Goal: Transaction & Acquisition: Purchase product/service

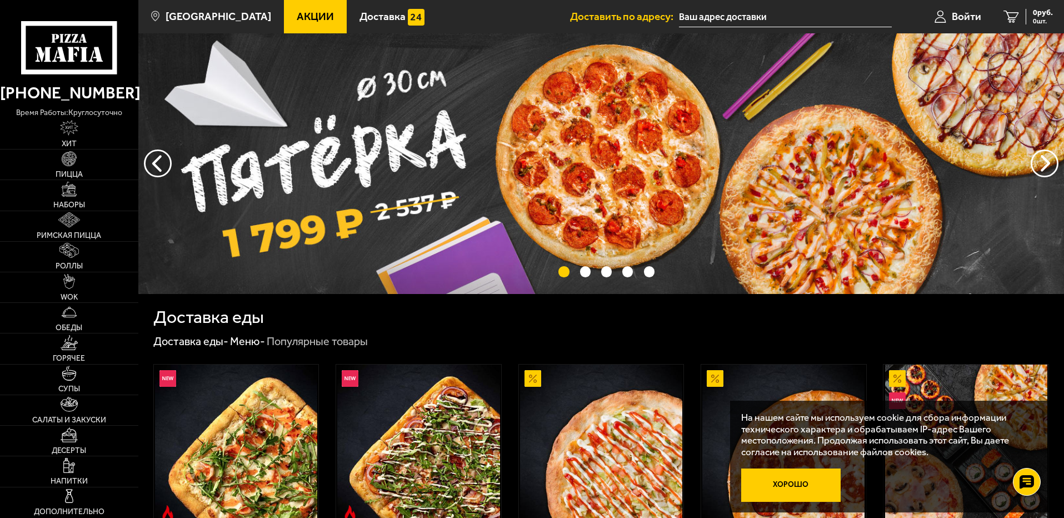
click at [802, 483] on button "Хорошо" at bounding box center [791, 484] width 100 height 33
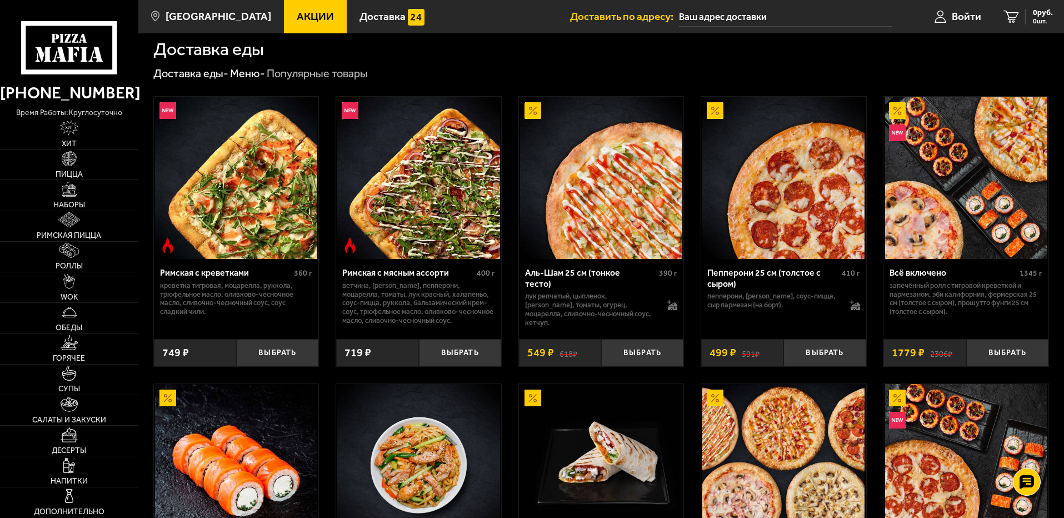
scroll to position [167, 0]
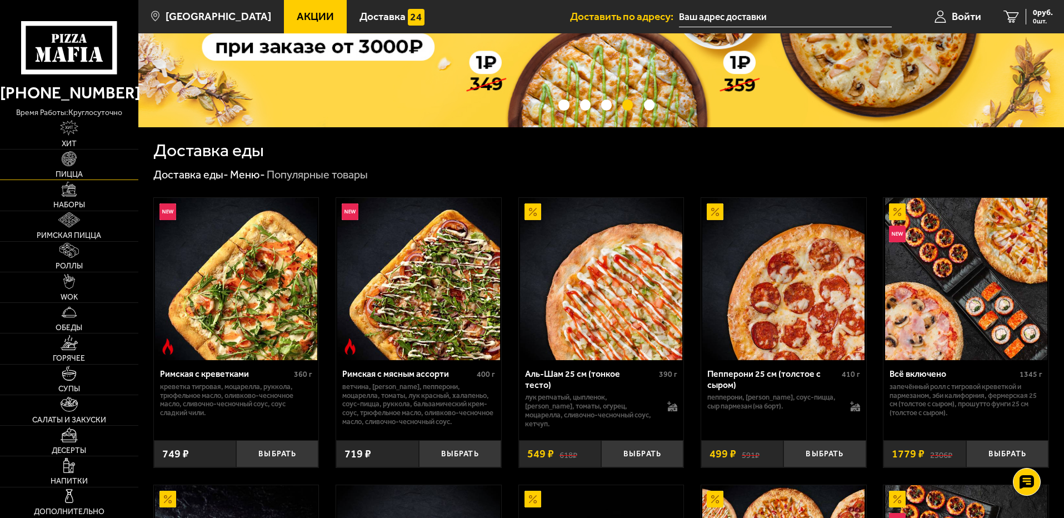
click at [69, 160] on img at bounding box center [69, 158] width 15 height 15
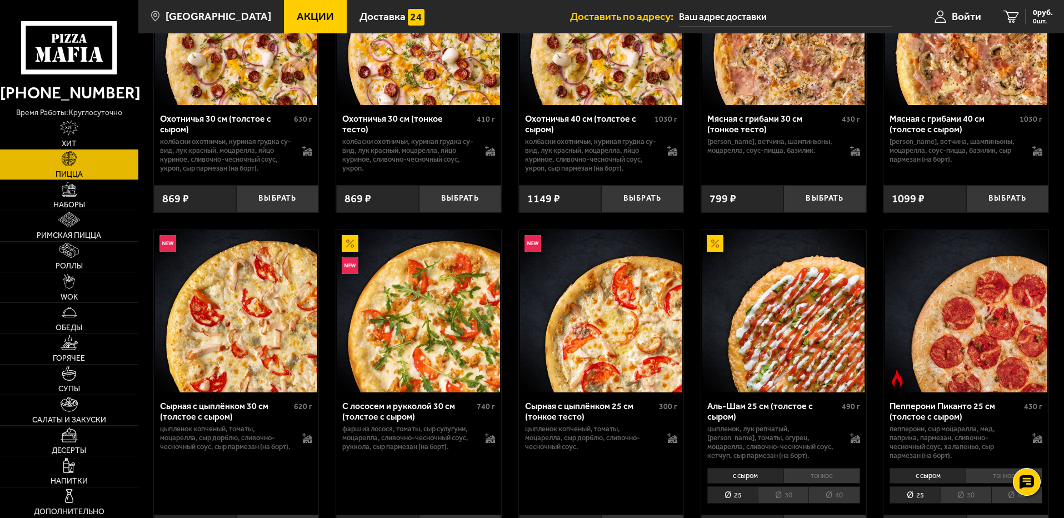
scroll to position [2500, 0]
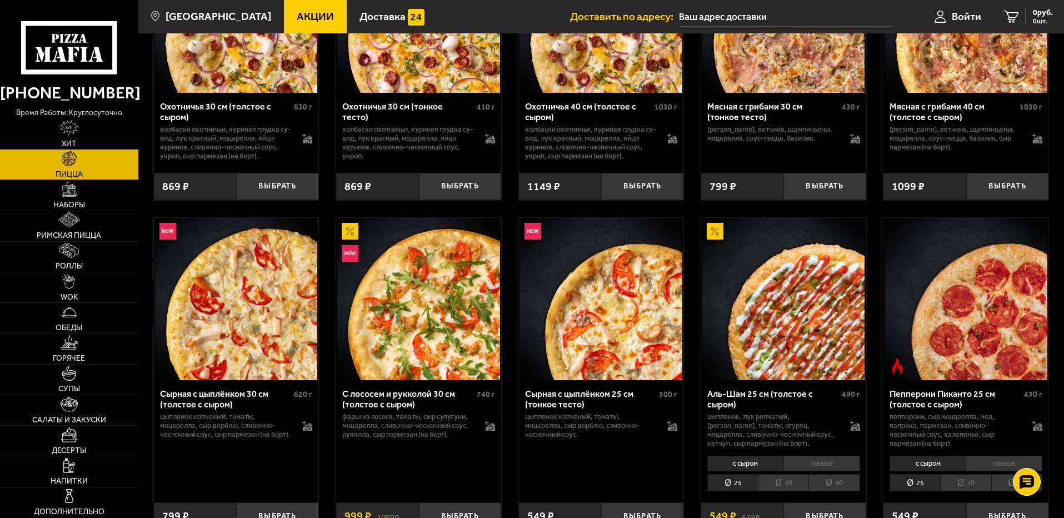
click at [842, 471] on li "тонкое" at bounding box center [821, 464] width 77 height 16
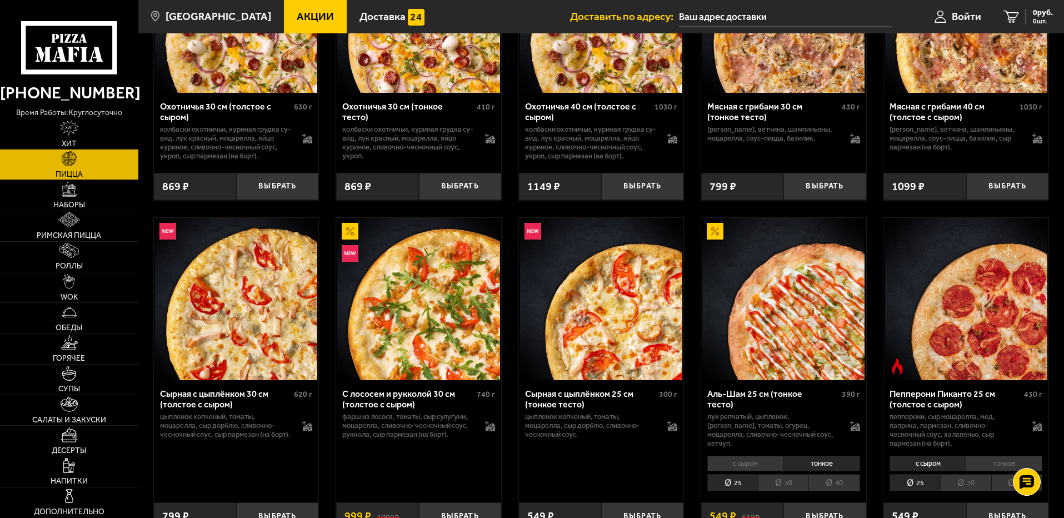
click at [839, 491] on li "40" at bounding box center [833, 482] width 51 height 17
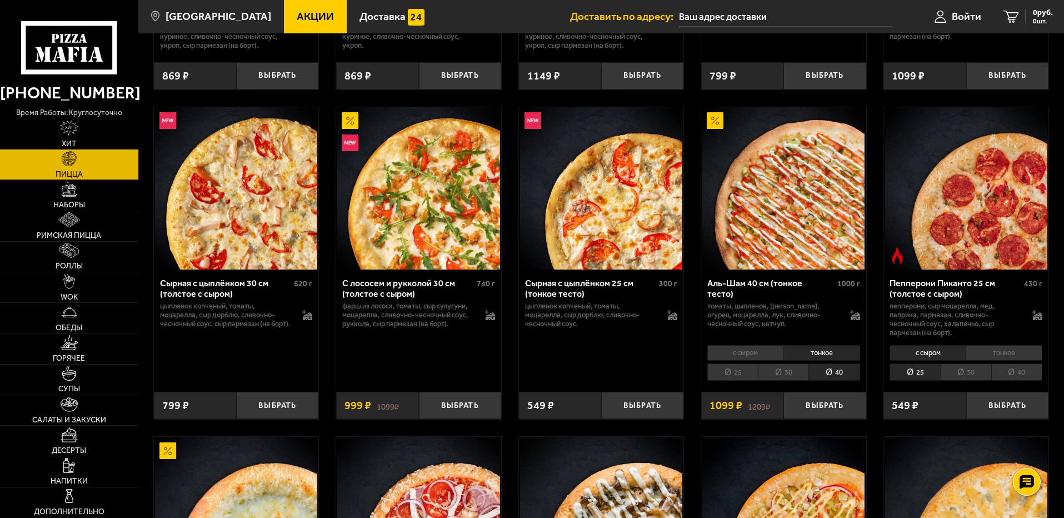
scroll to position [2611, 0]
click at [819, 360] on li "тонкое" at bounding box center [821, 352] width 77 height 16
click at [829, 380] on li "40" at bounding box center [833, 371] width 51 height 17
click at [827, 418] on button "Выбрать" at bounding box center [824, 404] width 82 height 27
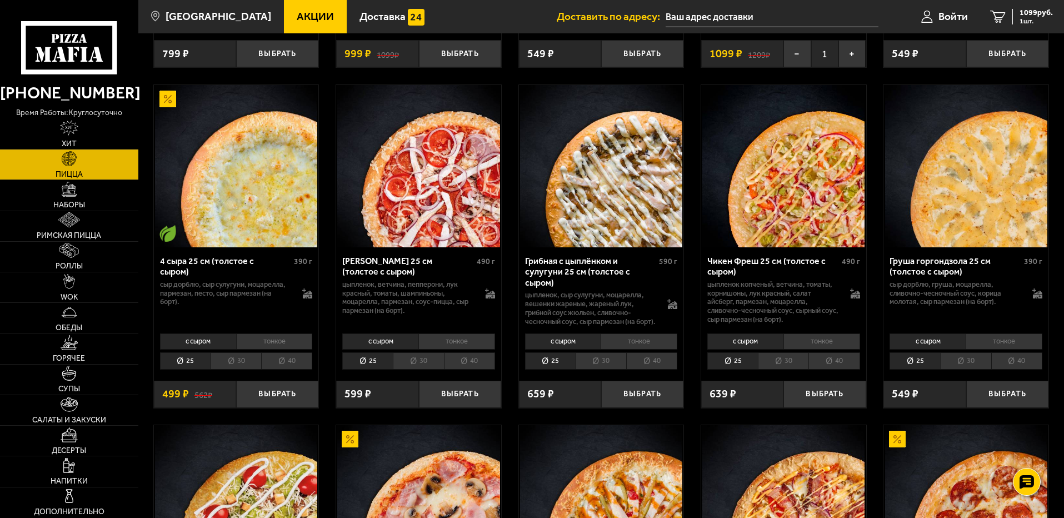
scroll to position [3000, 0]
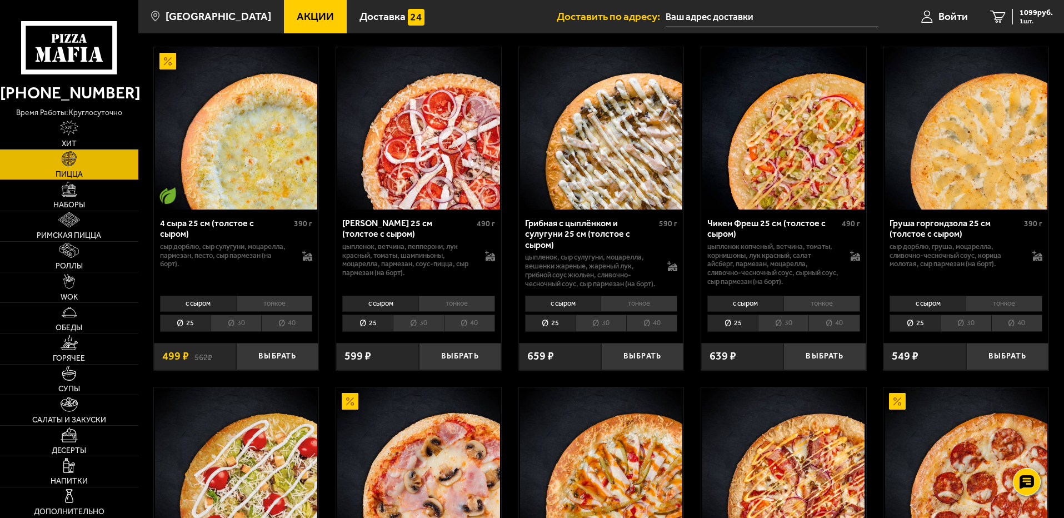
click at [282, 311] on li "тонкое" at bounding box center [274, 304] width 77 height 16
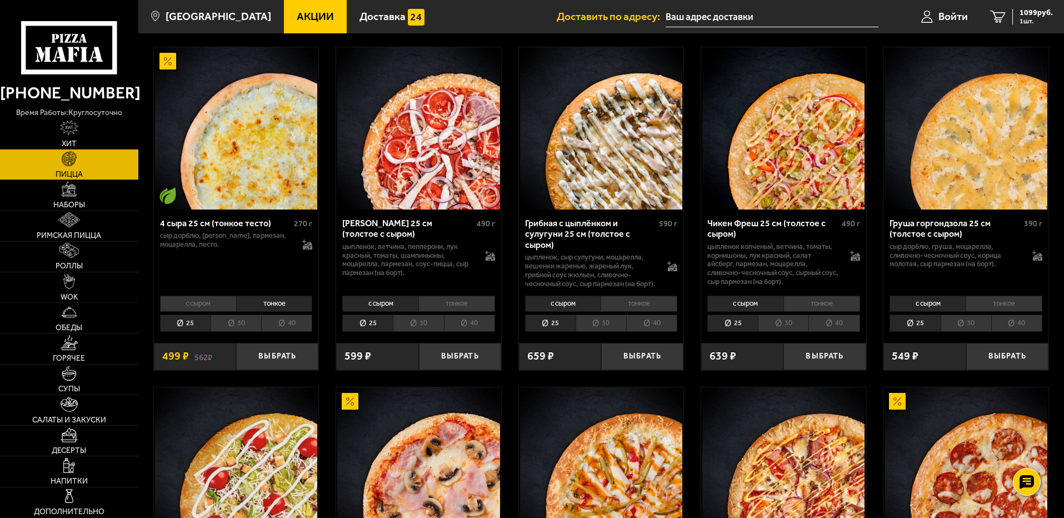
click at [296, 332] on li "40" at bounding box center [286, 322] width 51 height 17
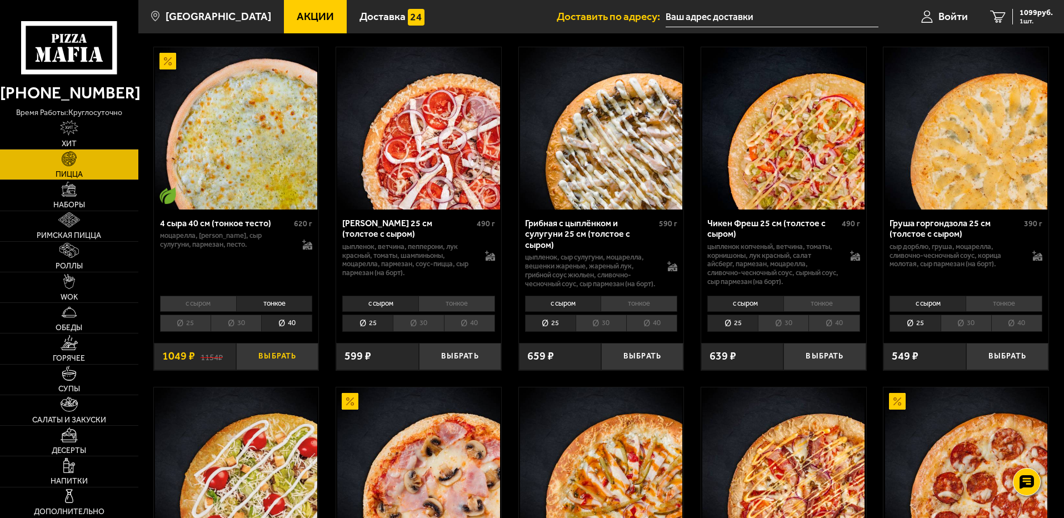
click at [284, 370] on button "Выбрать" at bounding box center [277, 356] width 82 height 27
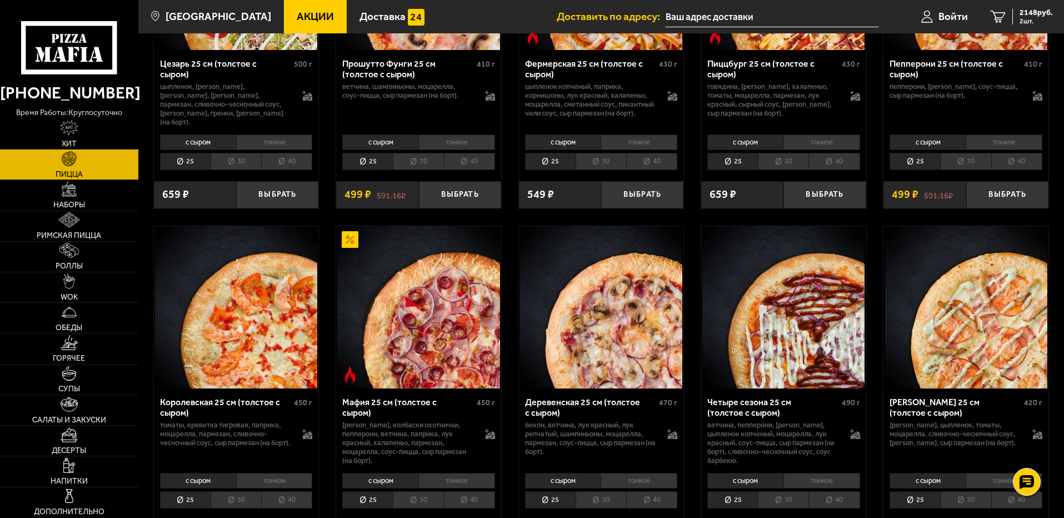
scroll to position [3611, 0]
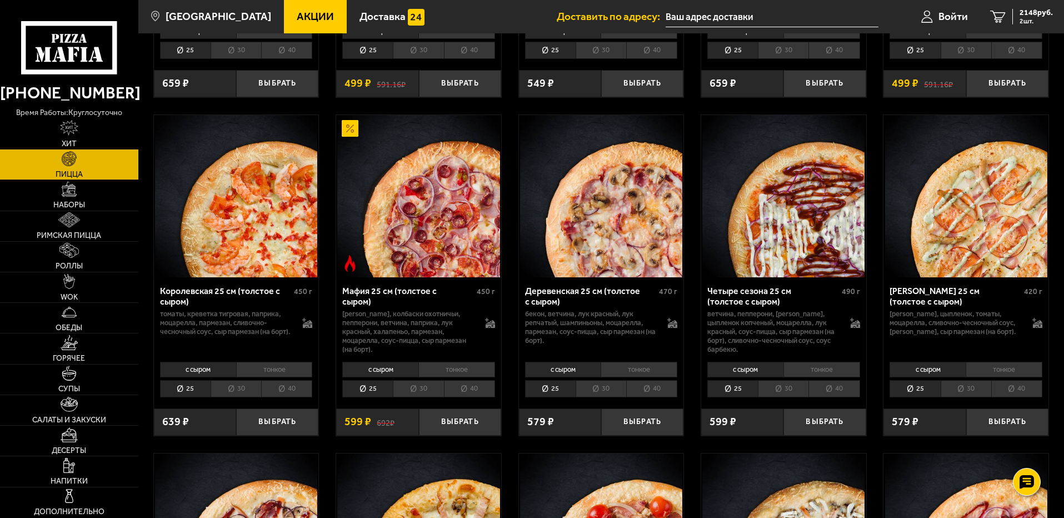
click at [1008, 377] on li "тонкое" at bounding box center [1004, 370] width 77 height 16
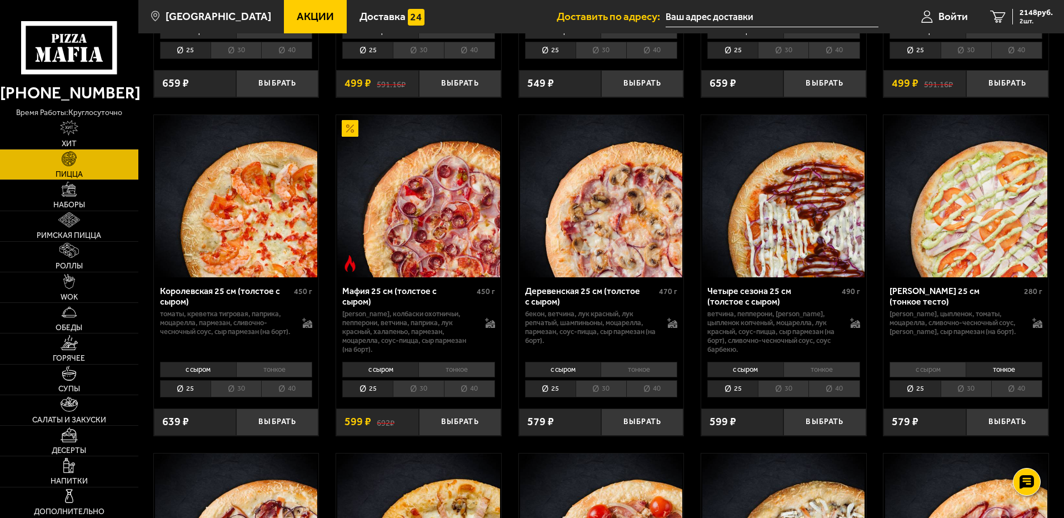
click at [1016, 397] on li "40" at bounding box center [1016, 388] width 51 height 17
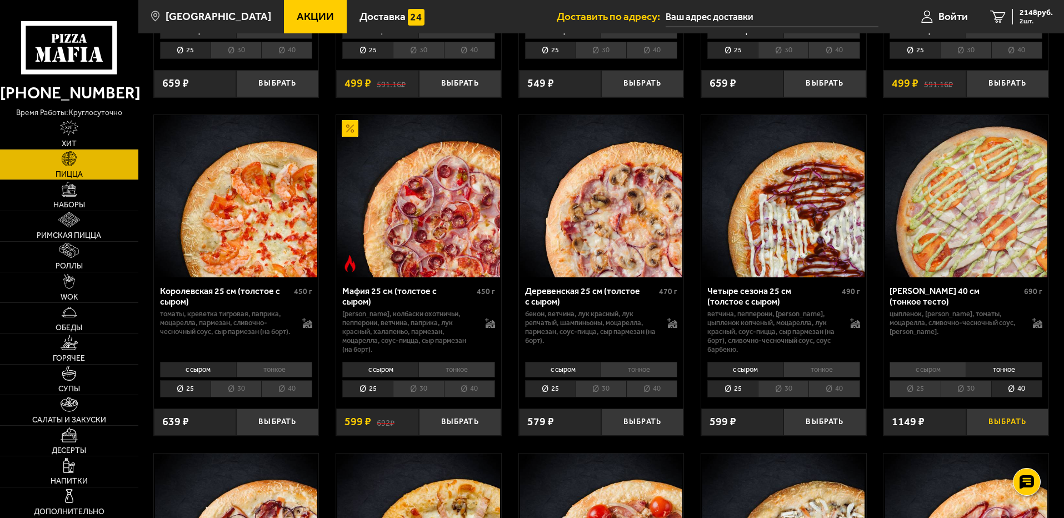
click at [1006, 436] on button "Выбрать" at bounding box center [1007, 421] width 82 height 27
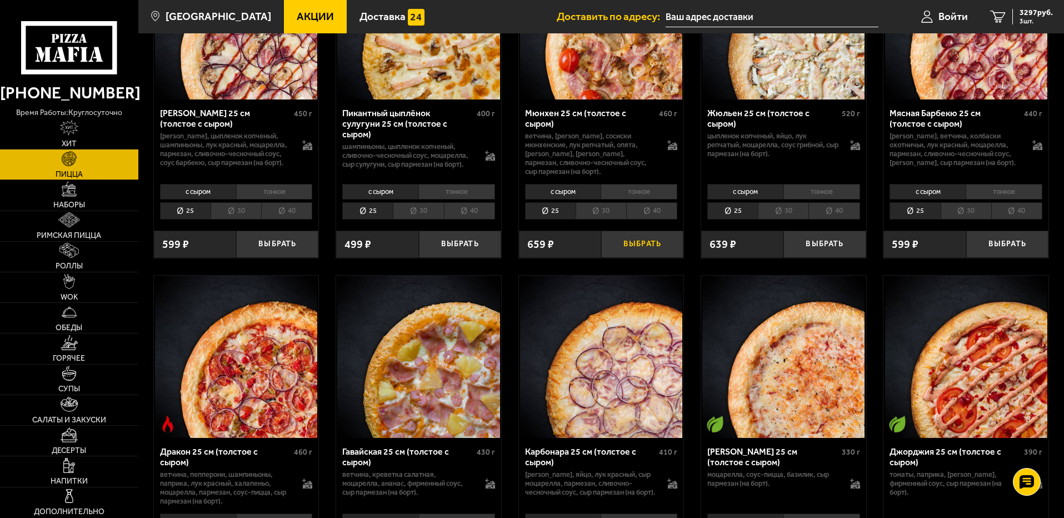
scroll to position [4334, 0]
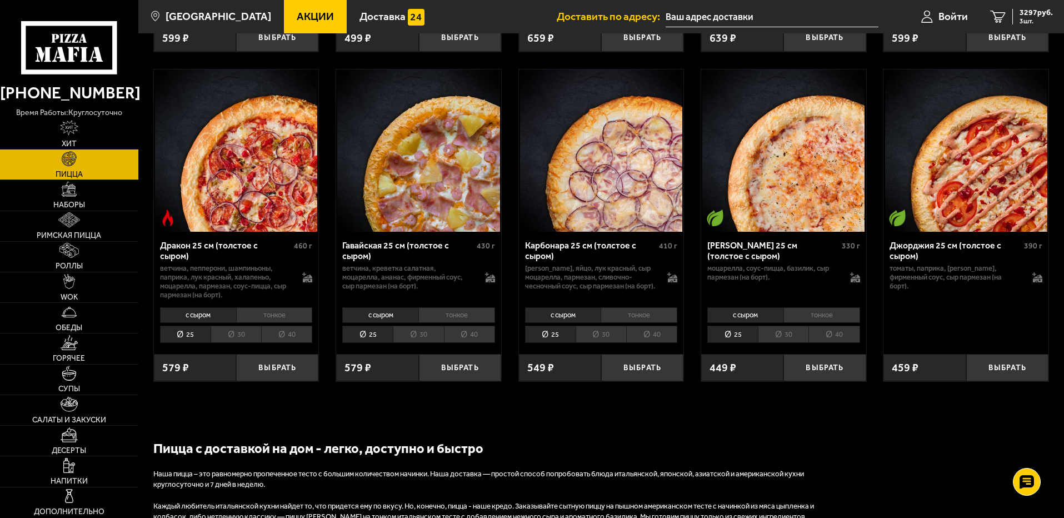
click at [640, 323] on li "тонкое" at bounding box center [639, 315] width 77 height 16
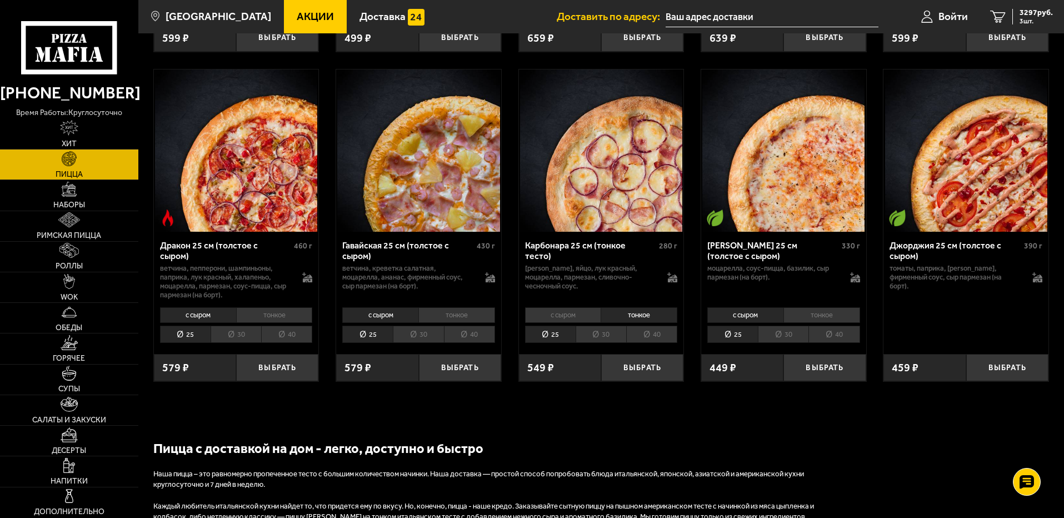
click at [647, 343] on li "40" at bounding box center [651, 334] width 51 height 17
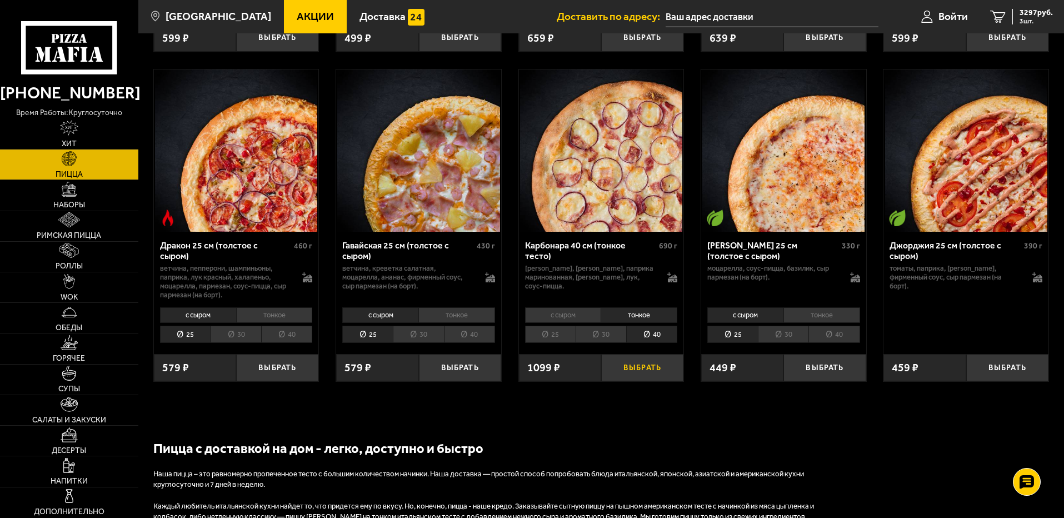
click at [649, 381] on button "Выбрать" at bounding box center [642, 367] width 82 height 27
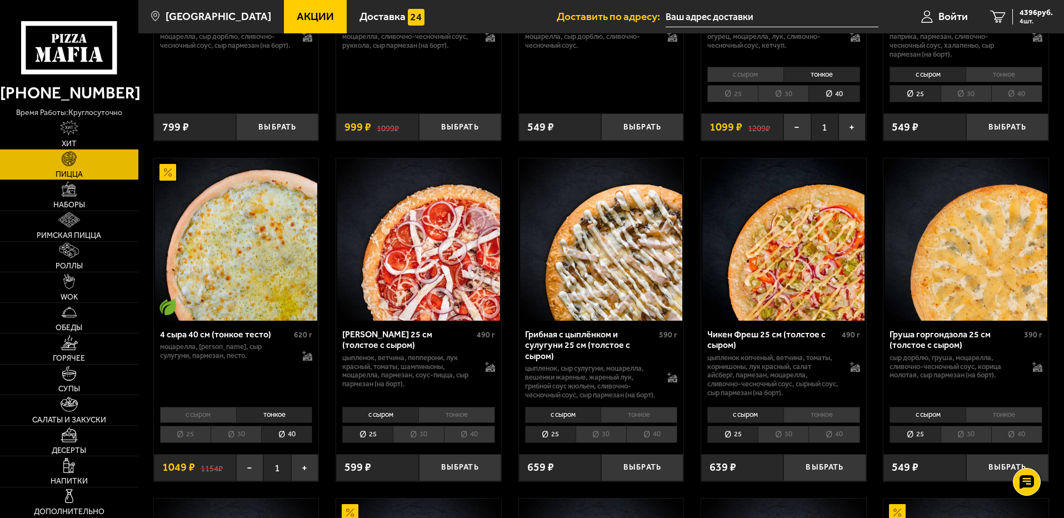
scroll to position [2833, 0]
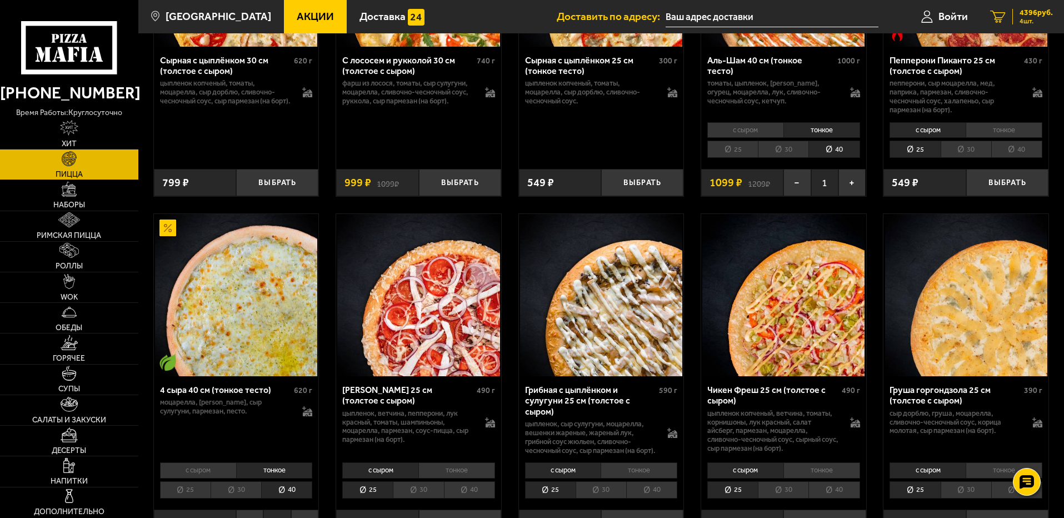
click at [1030, 13] on span "4396 руб." at bounding box center [1036, 13] width 33 height 8
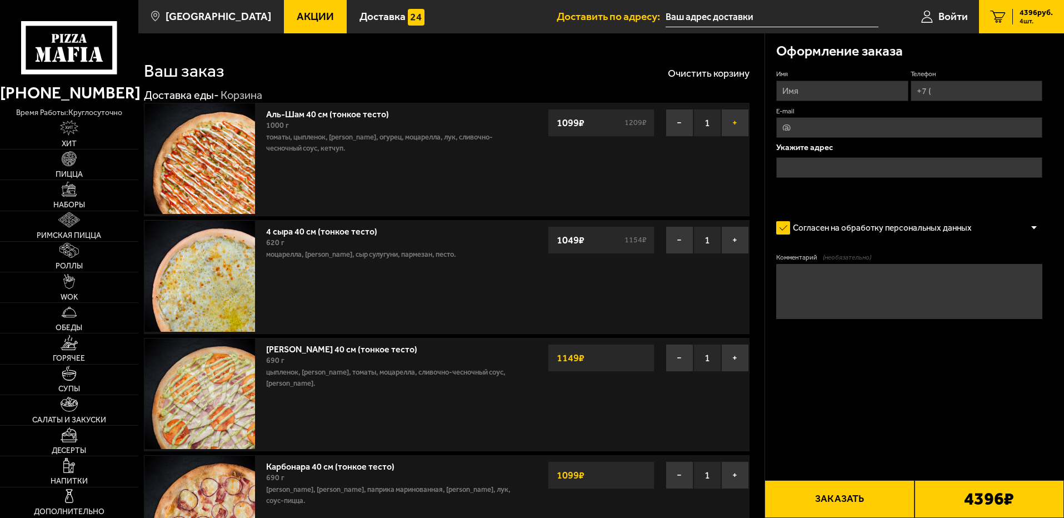
click at [736, 124] on button "+" at bounding box center [735, 123] width 28 height 28
click at [681, 239] on button "−" at bounding box center [680, 240] width 28 height 28
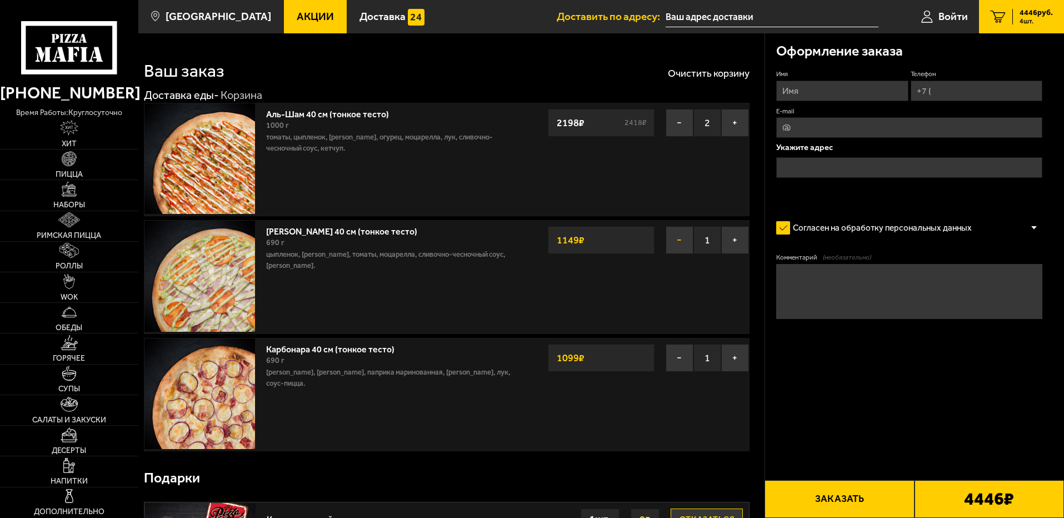
click at [677, 244] on button "−" at bounding box center [680, 240] width 28 height 28
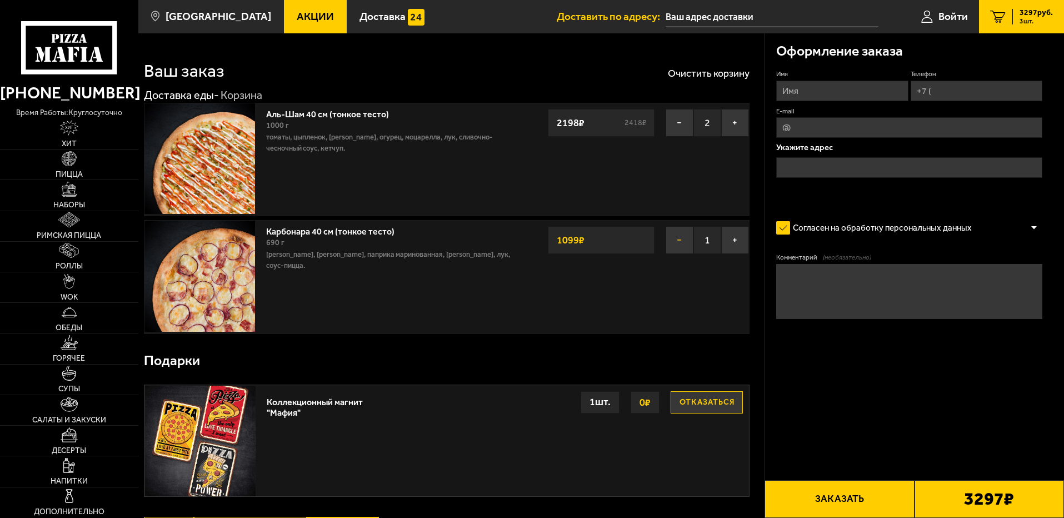
click at [670, 241] on button "−" at bounding box center [680, 240] width 28 height 28
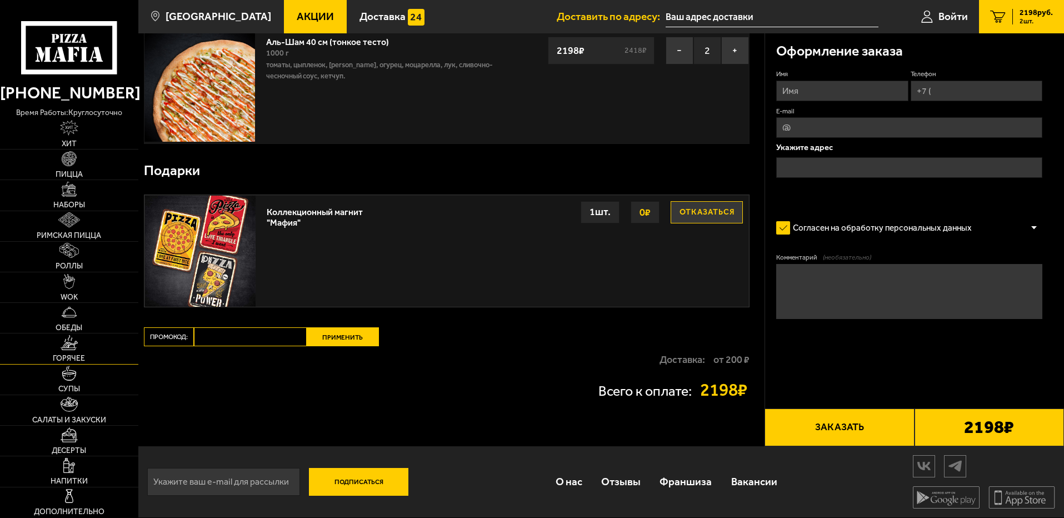
scroll to position [73, 0]
click at [63, 172] on span "Пицца" at bounding box center [69, 175] width 27 height 8
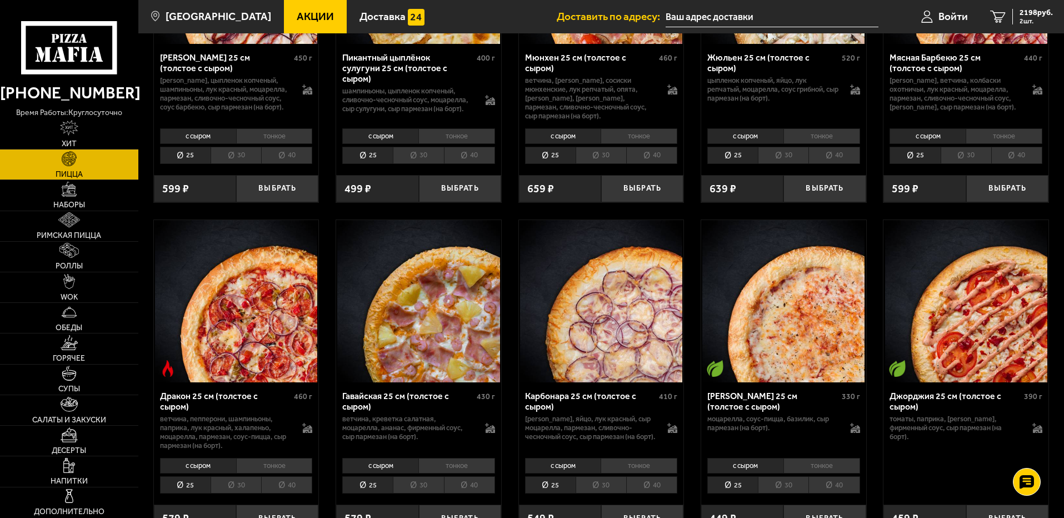
scroll to position [4339, 0]
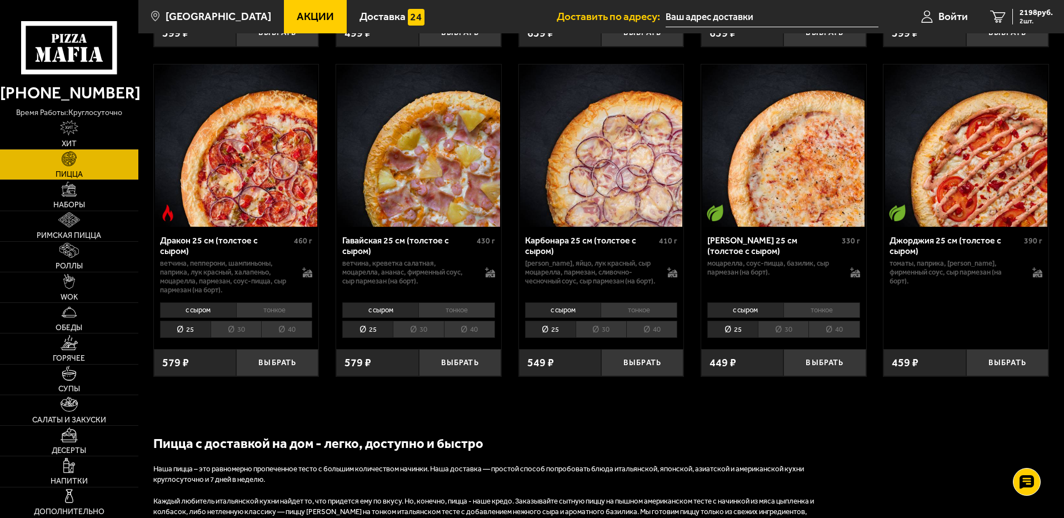
click at [632, 318] on li "тонкое" at bounding box center [639, 310] width 77 height 16
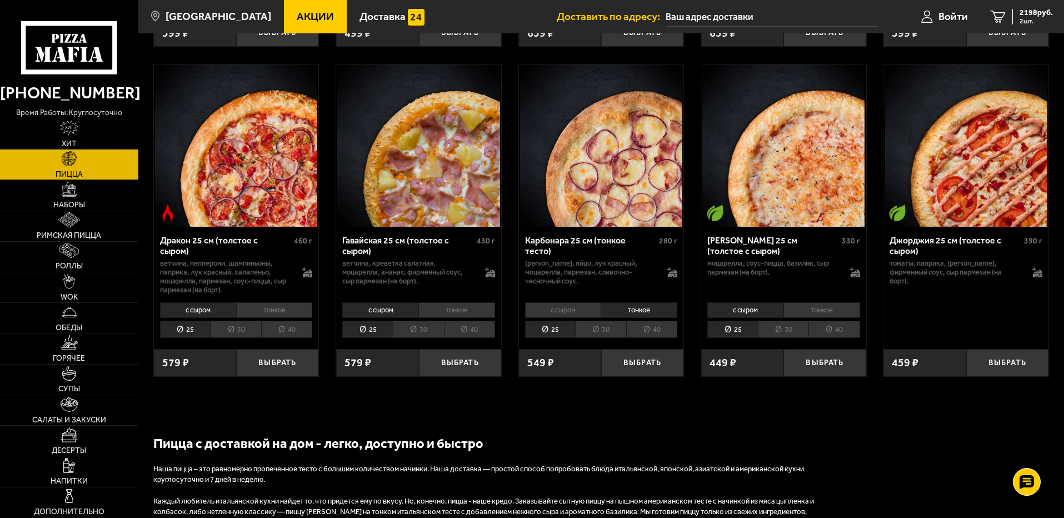
click at [644, 338] on li "40" at bounding box center [651, 329] width 51 height 17
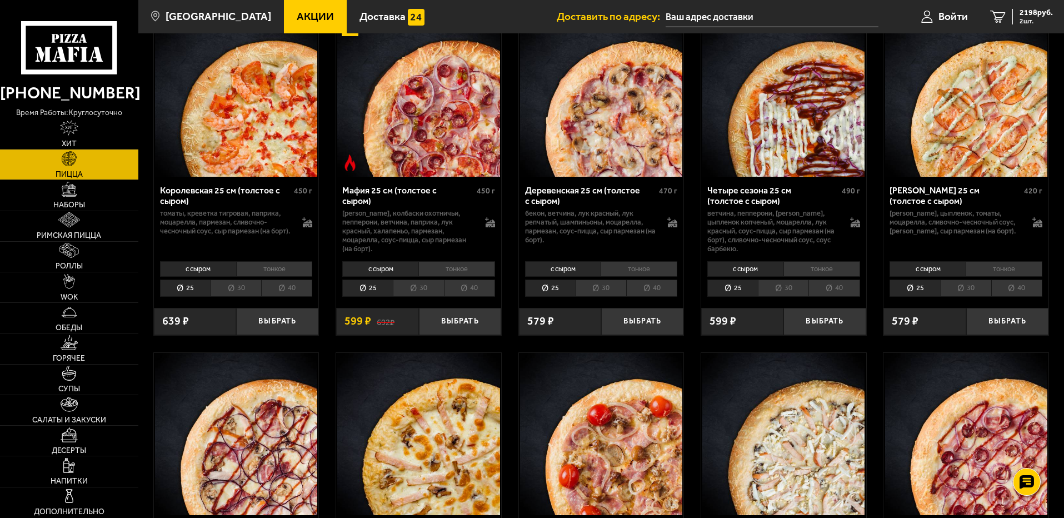
scroll to position [3672, 0]
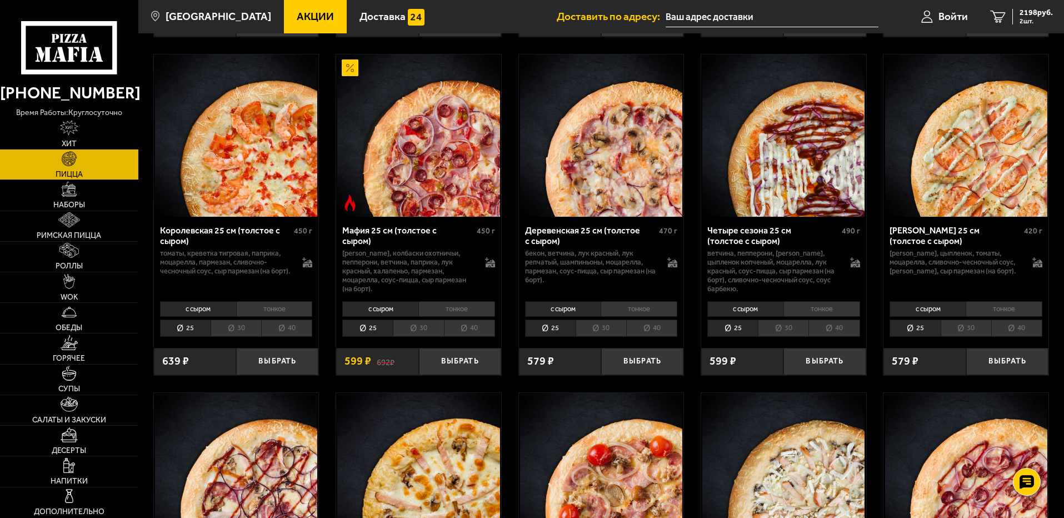
click at [1003, 317] on li "тонкое" at bounding box center [1004, 309] width 77 height 16
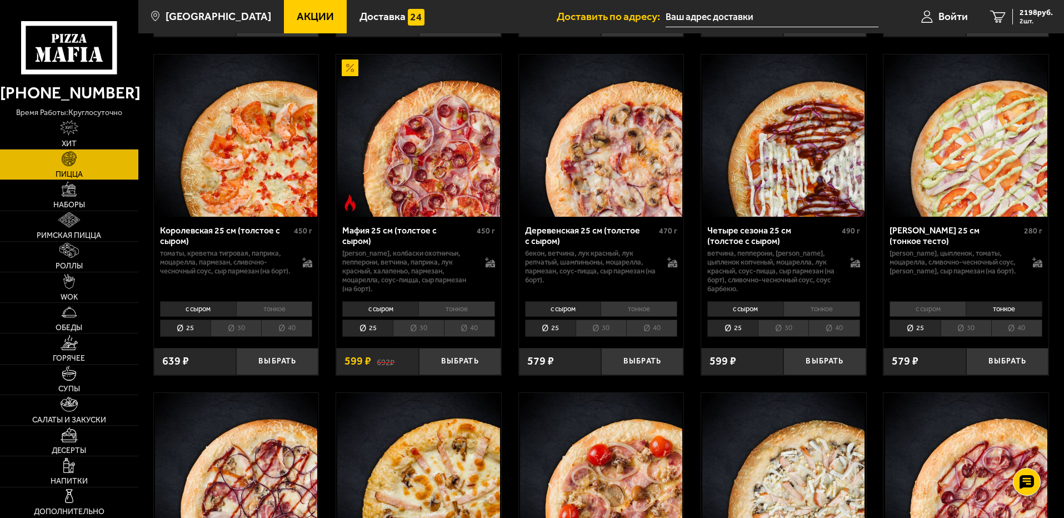
click at [1017, 337] on li "40" at bounding box center [1016, 327] width 51 height 17
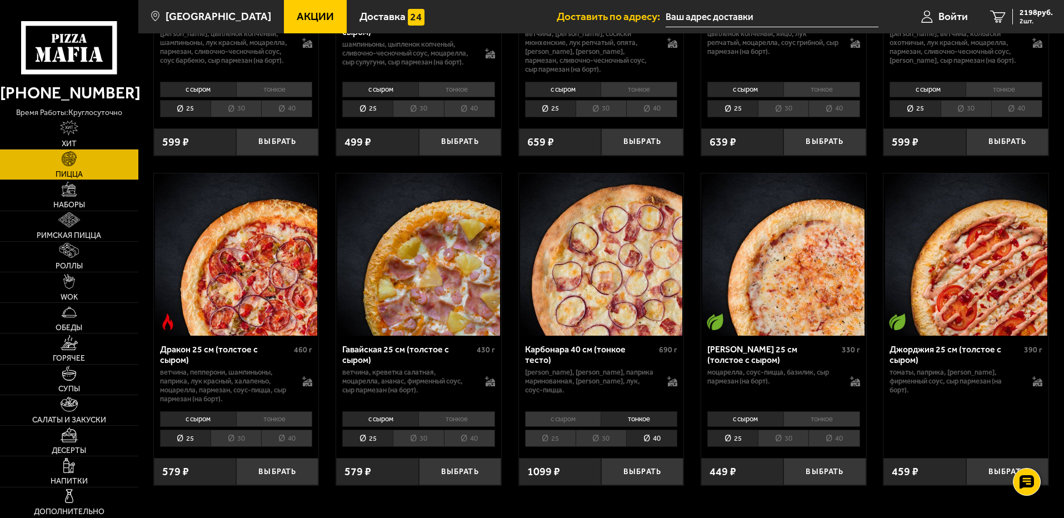
scroll to position [4394, 0]
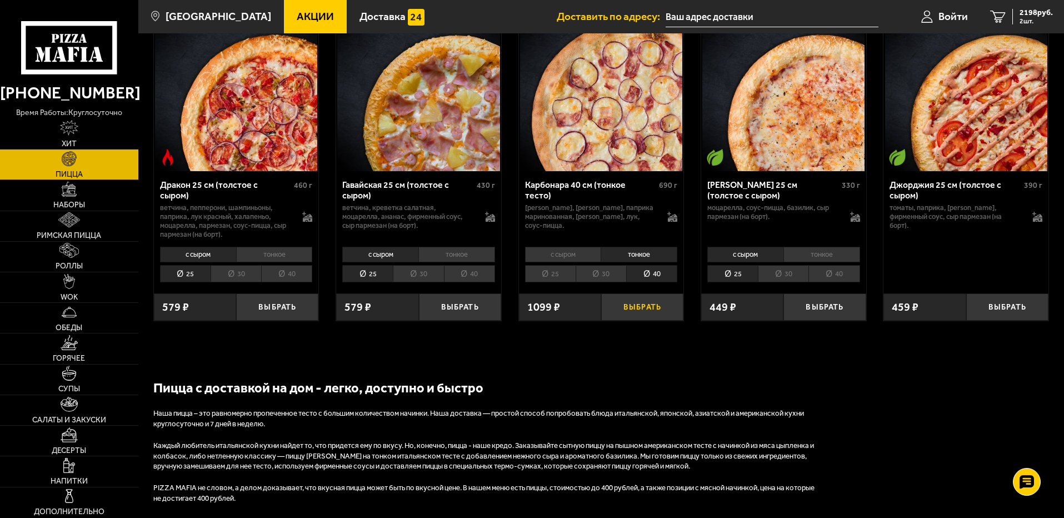
click at [623, 321] on button "Выбрать" at bounding box center [642, 306] width 82 height 27
click at [1036, 16] on span "3297 руб." at bounding box center [1036, 13] width 33 height 8
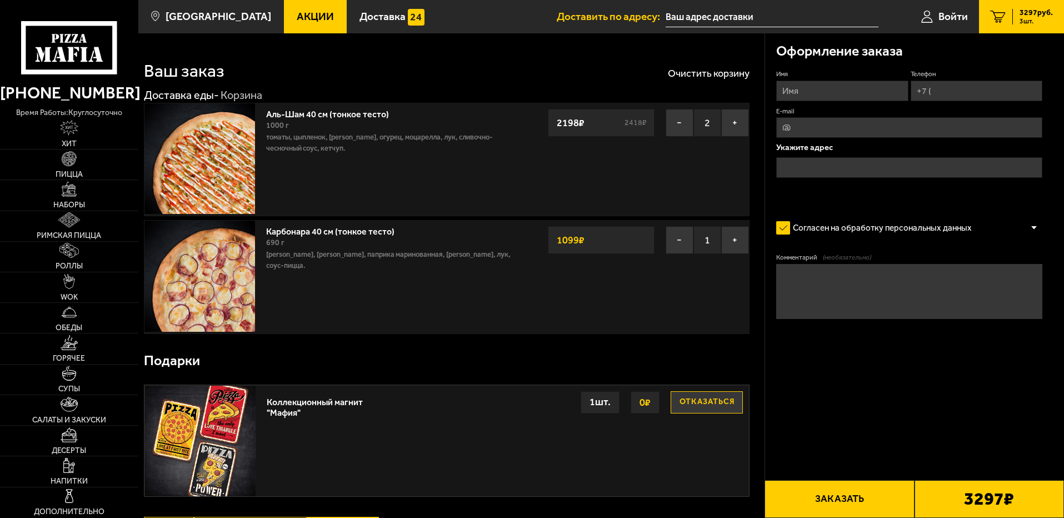
click at [796, 89] on input "Имя" at bounding box center [842, 91] width 132 height 21
type input "[PERSON_NAME]"
click at [947, 94] on input "Телефон" at bounding box center [977, 91] width 132 height 21
type input "[PHONE_NUMBER]"
click at [808, 159] on input "text" at bounding box center [909, 167] width 266 height 21
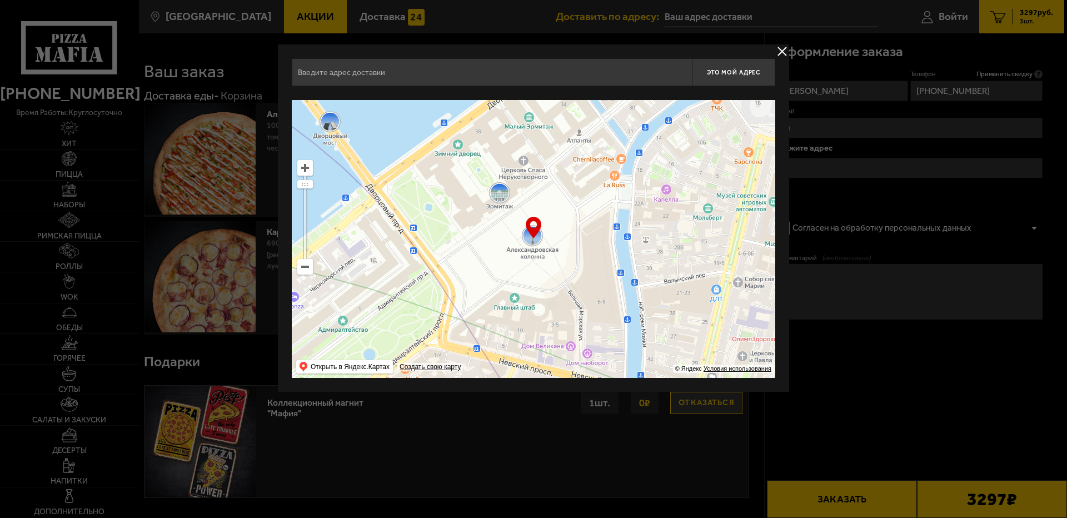
click at [339, 73] on input "text" at bounding box center [492, 72] width 400 height 28
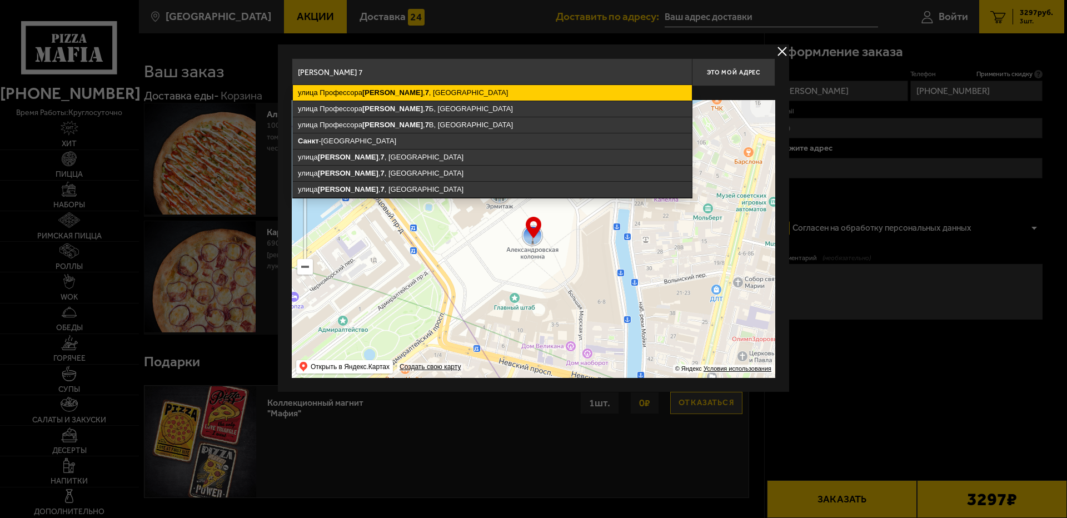
click at [431, 95] on ymaps "[STREET_ADDRESS][PERSON_NAME]" at bounding box center [492, 93] width 399 height 16
type input "[STREET_ADDRESS][PERSON_NAME]"
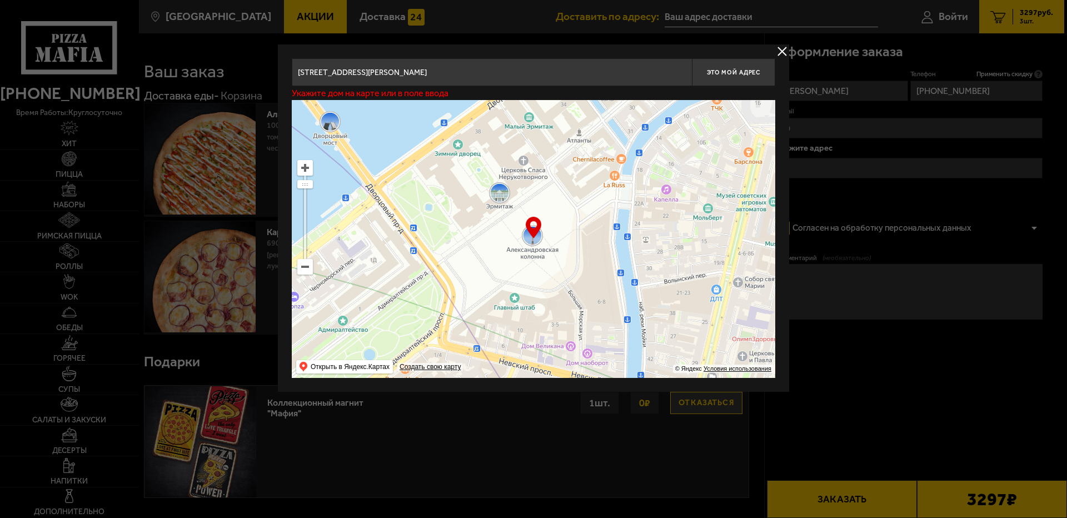
type input "[STREET_ADDRESS][PERSON_NAME]"
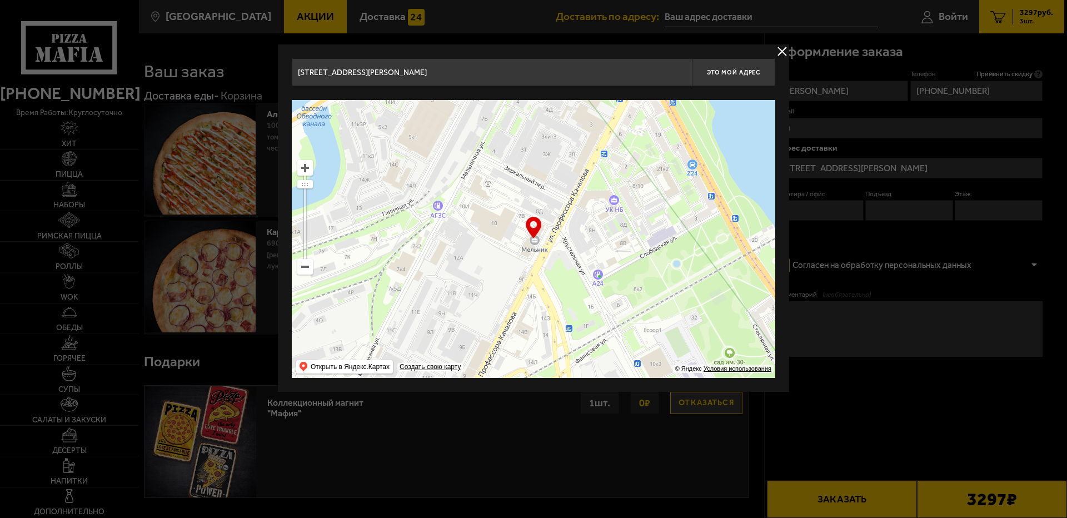
click at [536, 244] on ymaps at bounding box center [533, 239] width 483 height 278
click at [904, 333] on div at bounding box center [533, 259] width 1067 height 518
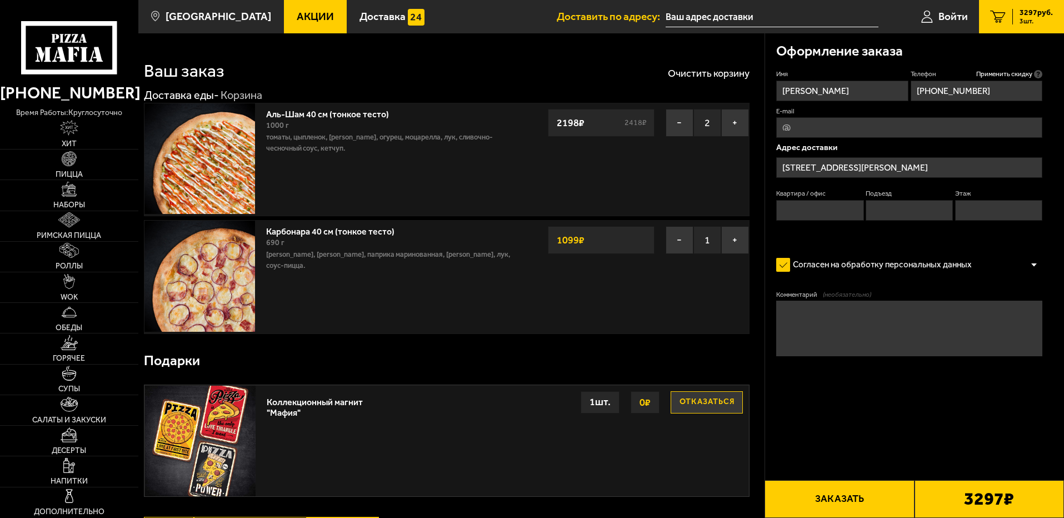
click at [806, 331] on textarea "Комментарий (необязательно)" at bounding box center [909, 329] width 266 height 56
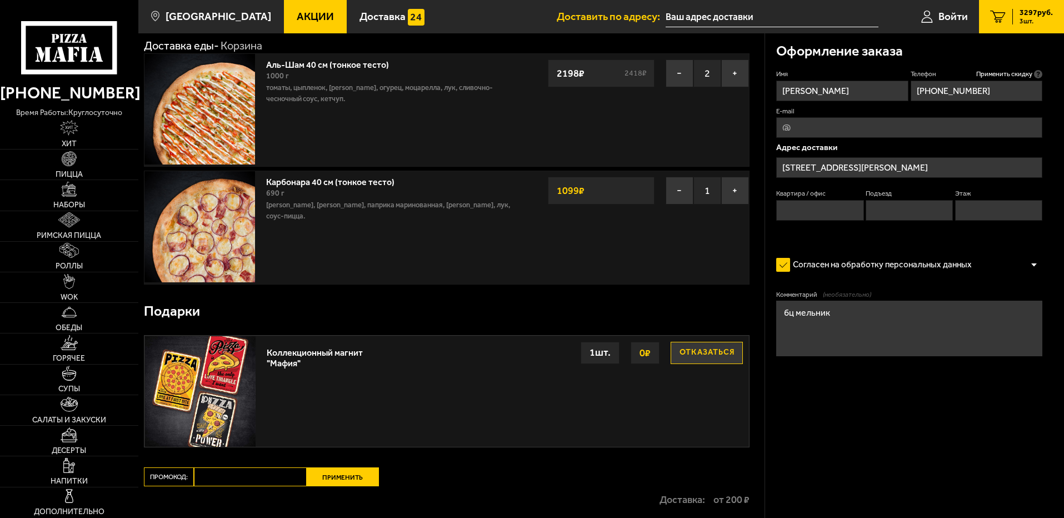
scroll to position [167, 0]
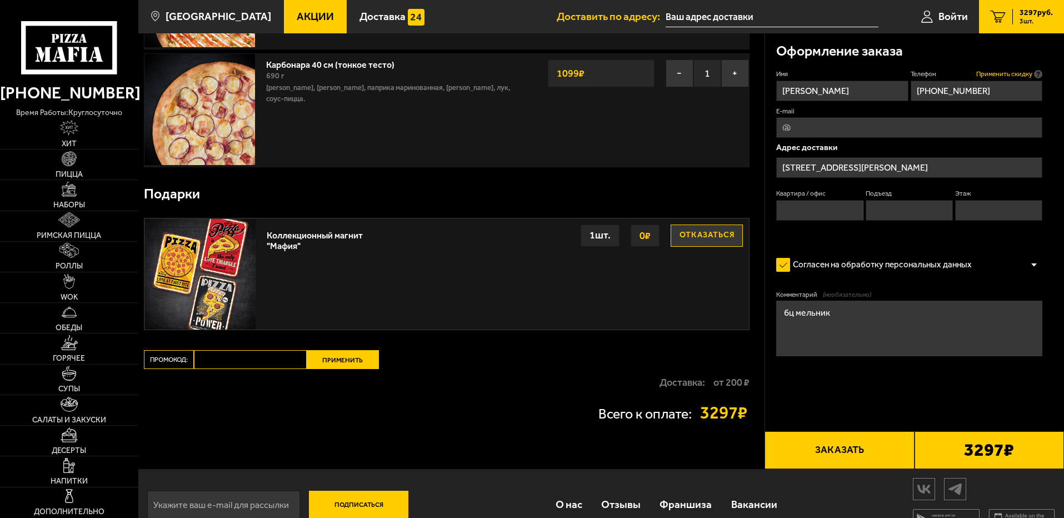
type textarea "бц мельник"
click at [1017, 73] on span "Применить скидку" at bounding box center [1004, 73] width 56 height 9
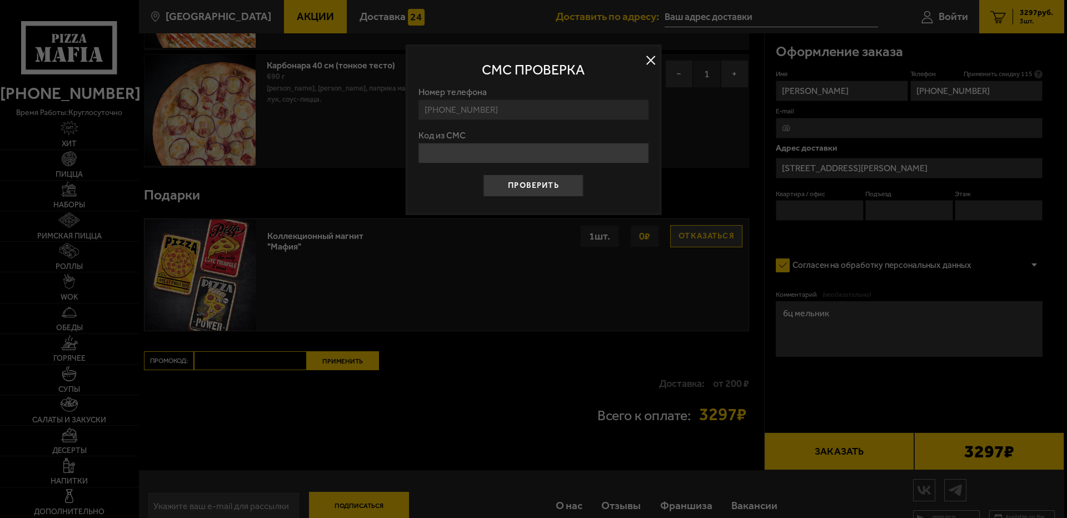
click at [472, 159] on input "Код из СМС" at bounding box center [533, 153] width 230 height 21
type input "528427"
click at [533, 179] on button "Проверить" at bounding box center [533, 185] width 100 height 22
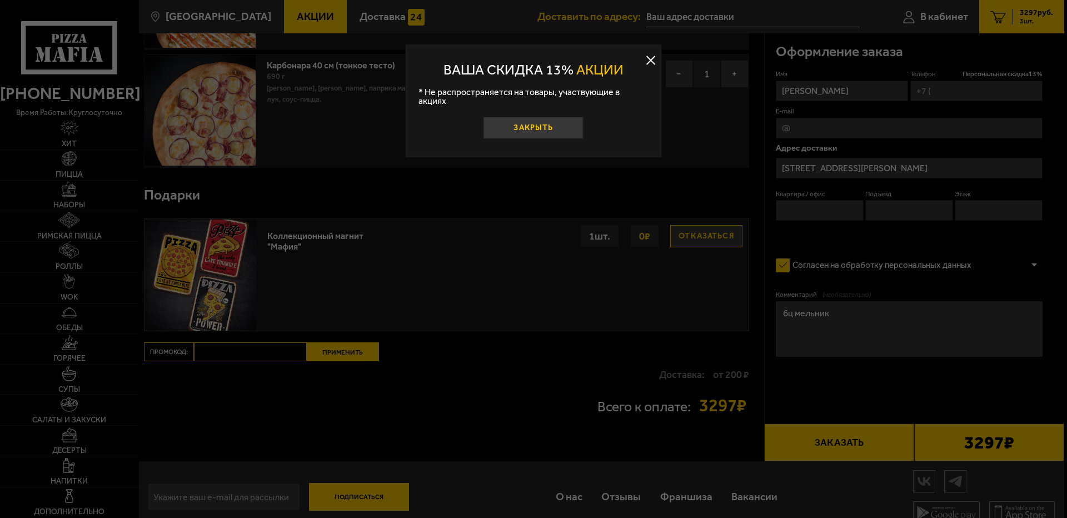
click at [524, 120] on button "Закрыть" at bounding box center [533, 128] width 100 height 22
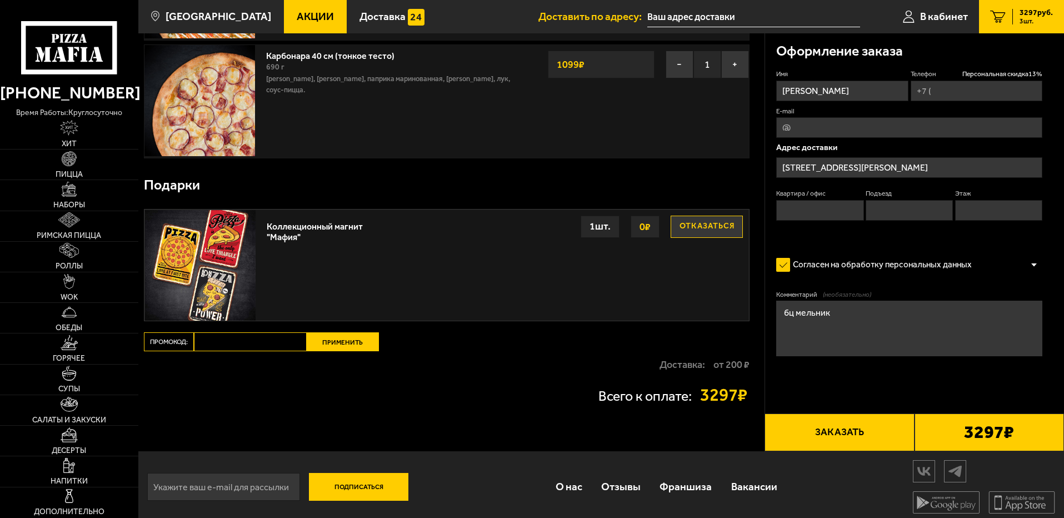
scroll to position [182, 0]
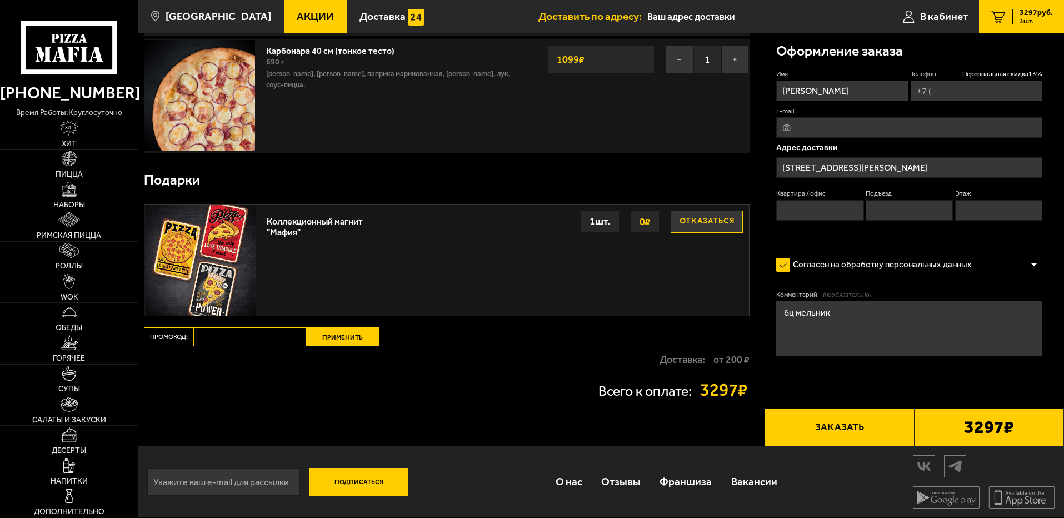
click at [877, 426] on button "Заказать" at bounding box center [838, 427] width 149 height 38
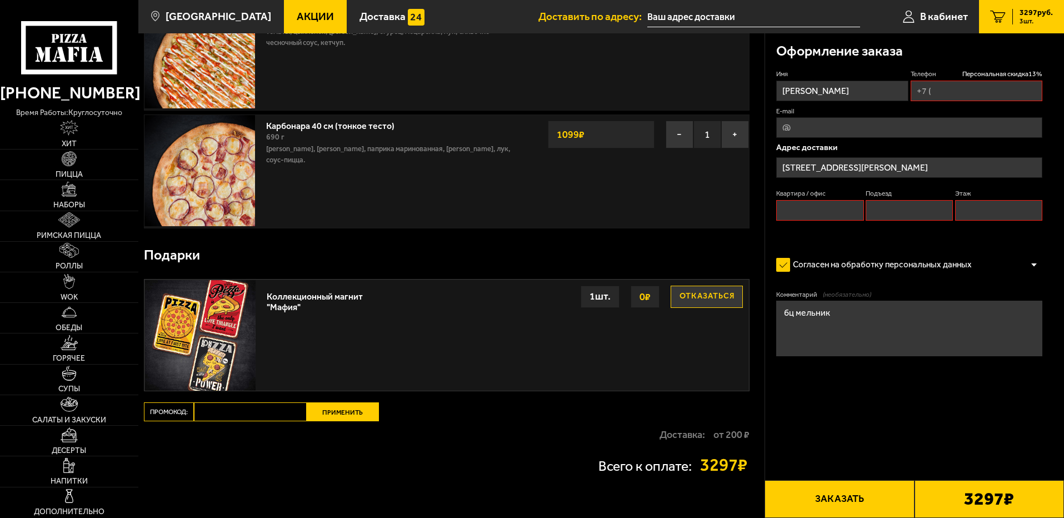
scroll to position [0, 0]
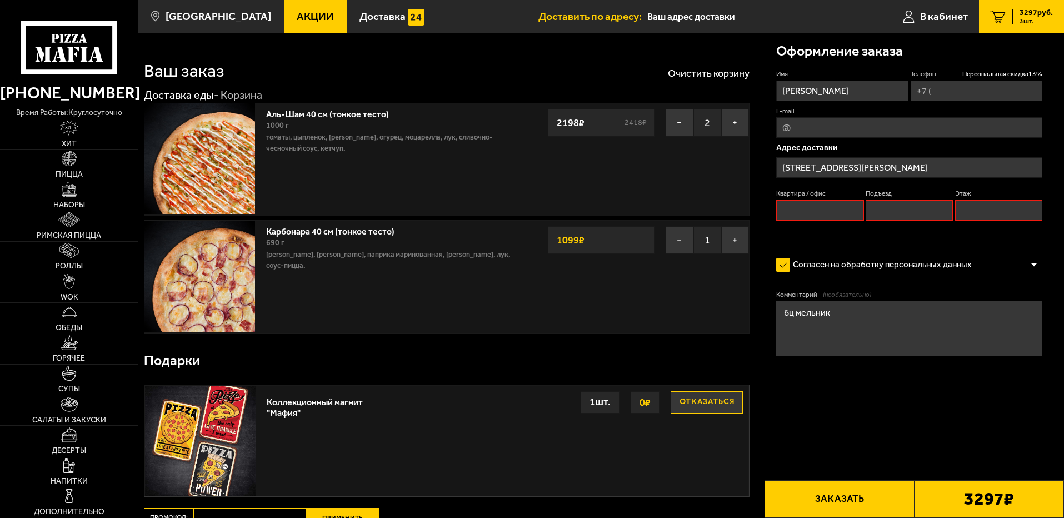
click at [798, 219] on input "Квартира / офис" at bounding box center [819, 210] width 87 height 21
type input "0"
click at [906, 211] on input "Подъезд" at bounding box center [909, 210] width 87 height 21
type input "0"
click at [983, 207] on input "Этаж" at bounding box center [998, 210] width 87 height 21
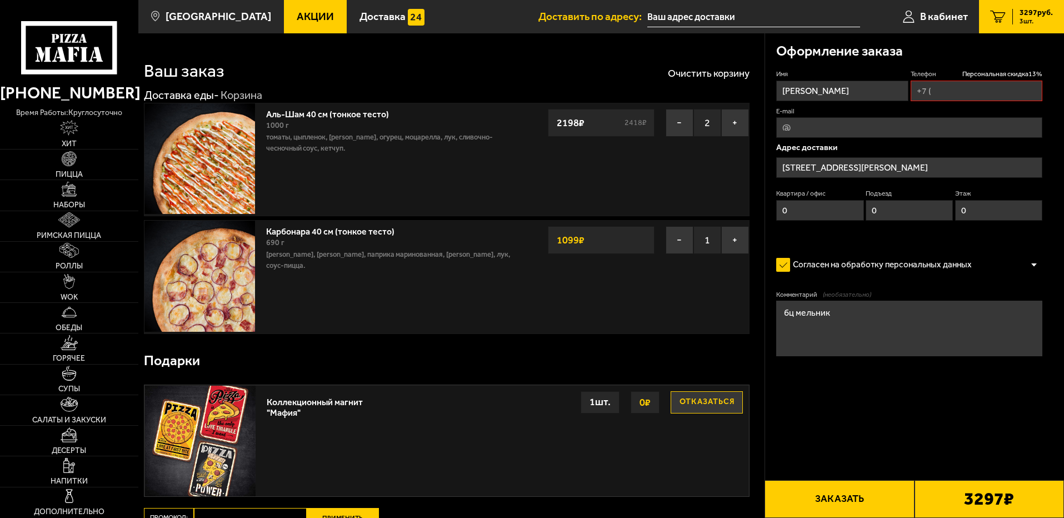
type input "0"
click at [947, 374] on form "Имя [PERSON_NAME] Телефон Персональная скидка 13 % E-mail Адрес доставки [STREE…" at bounding box center [909, 245] width 266 height 352
click at [954, 87] on input "Телефон Персональная скидка 13 %" at bounding box center [977, 91] width 132 height 21
type input "[PHONE_NUMBER]"
type input "[EMAIL_ADDRESS][DOMAIN_NAME]"
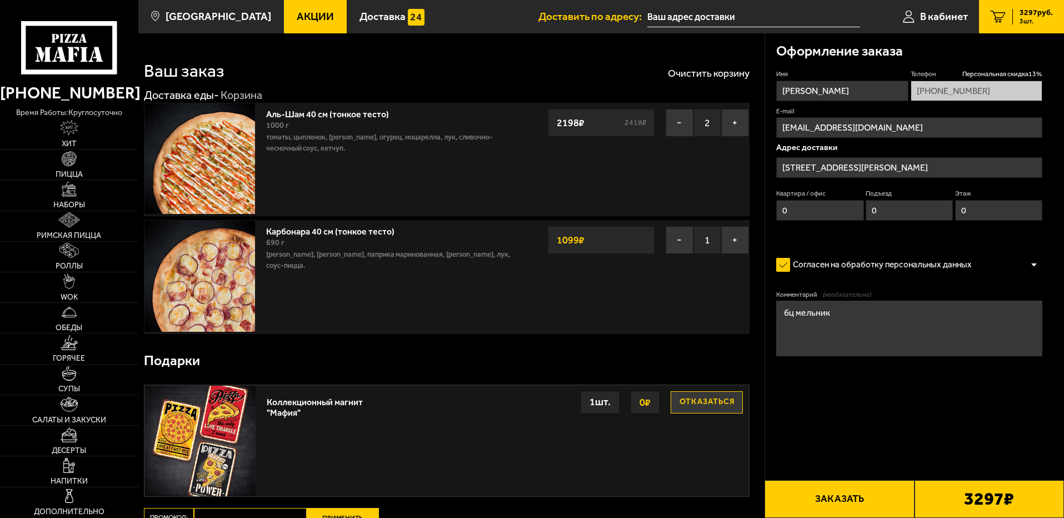
click at [936, 419] on form "Имя [PERSON_NAME] Телефон Персональная скидка 13 % [PHONE_NUMBER] E-mail [EMAIL…" at bounding box center [909, 245] width 266 height 352
click at [856, 494] on button "Заказать" at bounding box center [838, 499] width 149 height 38
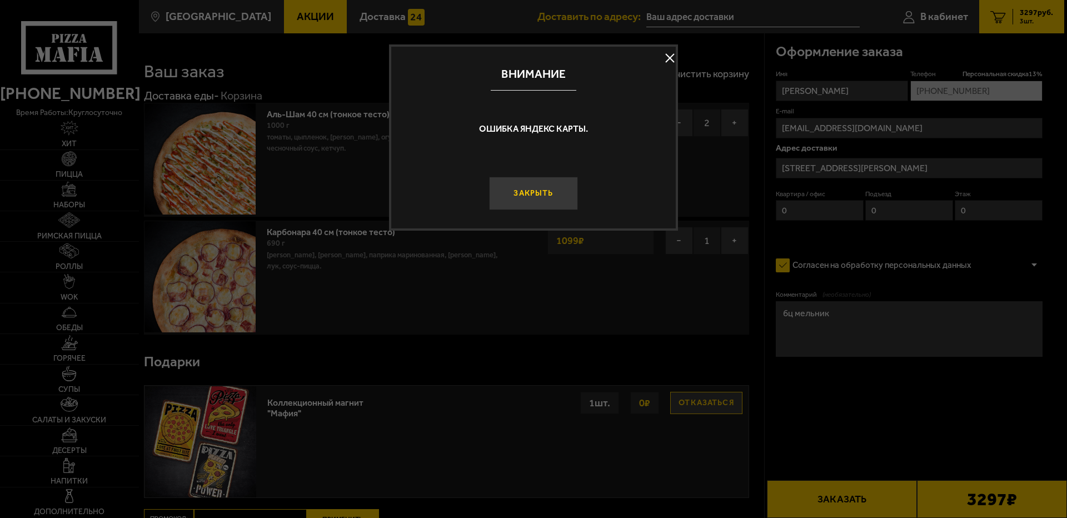
click at [522, 191] on button "Закрыть" at bounding box center [533, 193] width 89 height 33
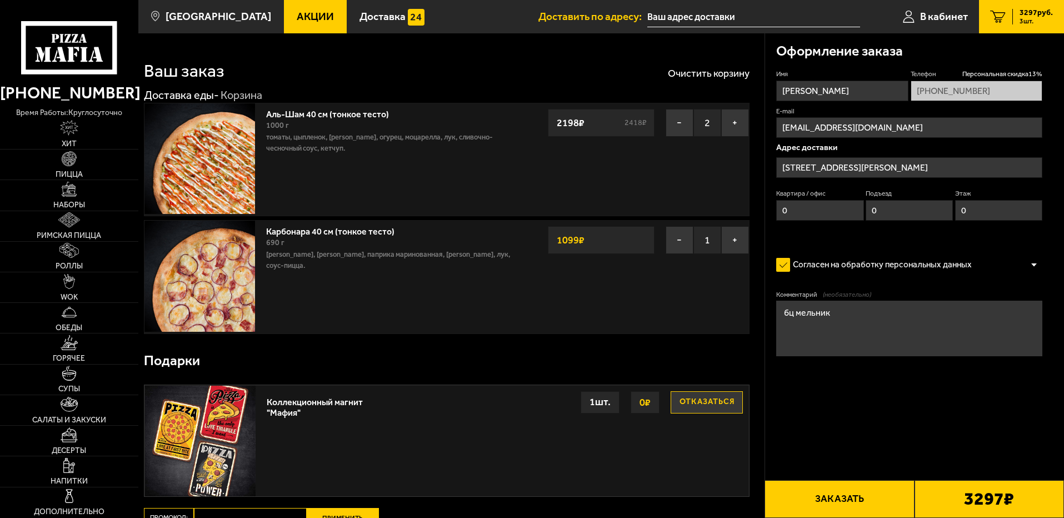
click at [981, 167] on input "[STREET_ADDRESS][PERSON_NAME]" at bounding box center [909, 167] width 266 height 21
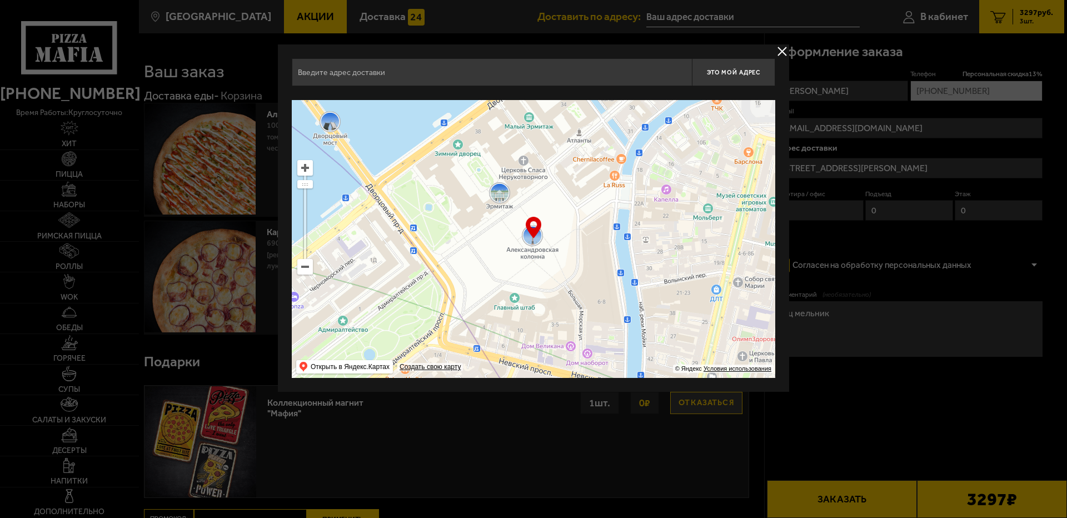
click at [393, 78] on input "text" at bounding box center [492, 72] width 400 height 28
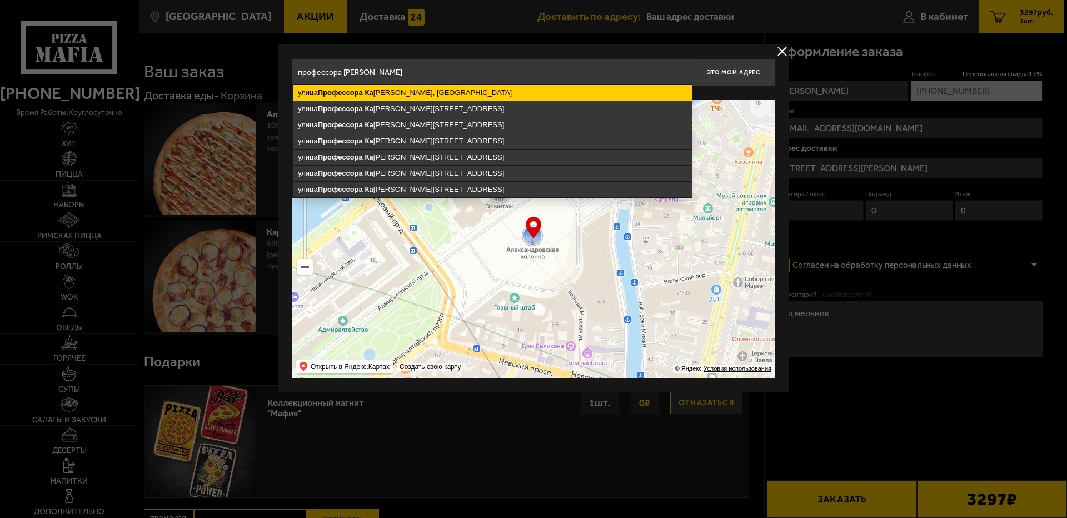
click at [393, 86] on ymaps "улица Профессора Ка [PERSON_NAME], [GEOGRAPHIC_DATA]" at bounding box center [492, 93] width 399 height 16
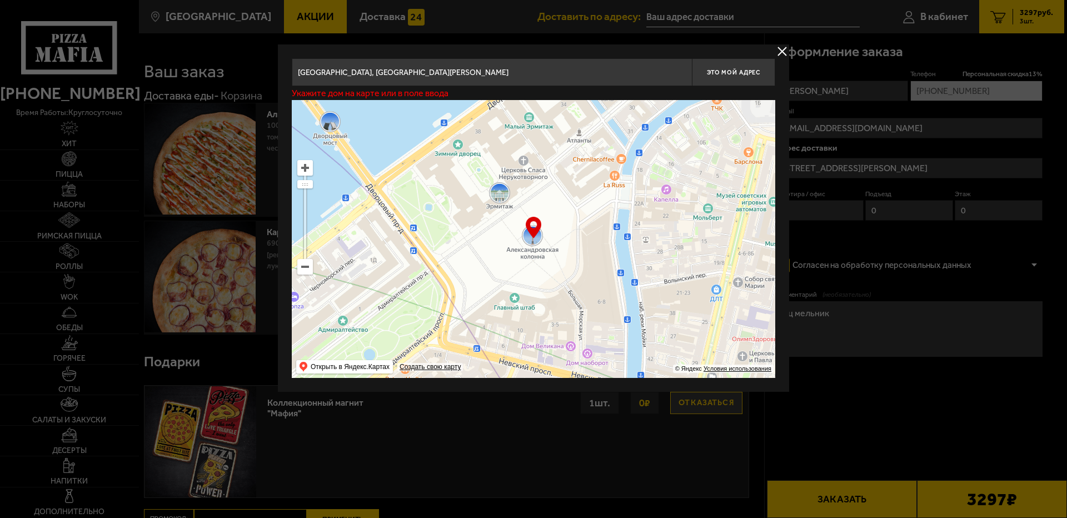
click at [532, 63] on input "[GEOGRAPHIC_DATA], [GEOGRAPHIC_DATA][PERSON_NAME]" at bounding box center [492, 72] width 400 height 28
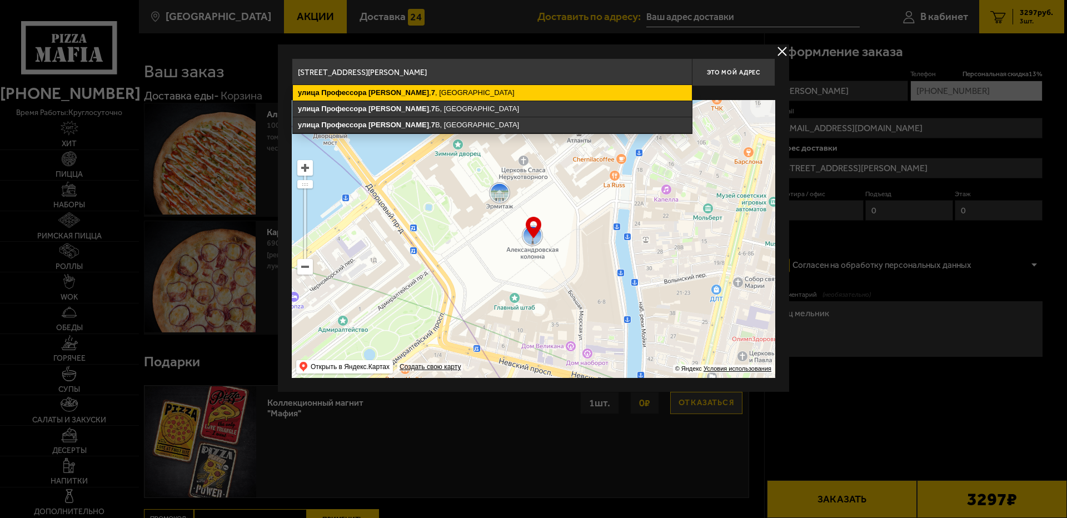
click at [331, 93] on ymaps "Профессора" at bounding box center [343, 92] width 45 height 8
type input "[STREET_ADDRESS][PERSON_NAME]"
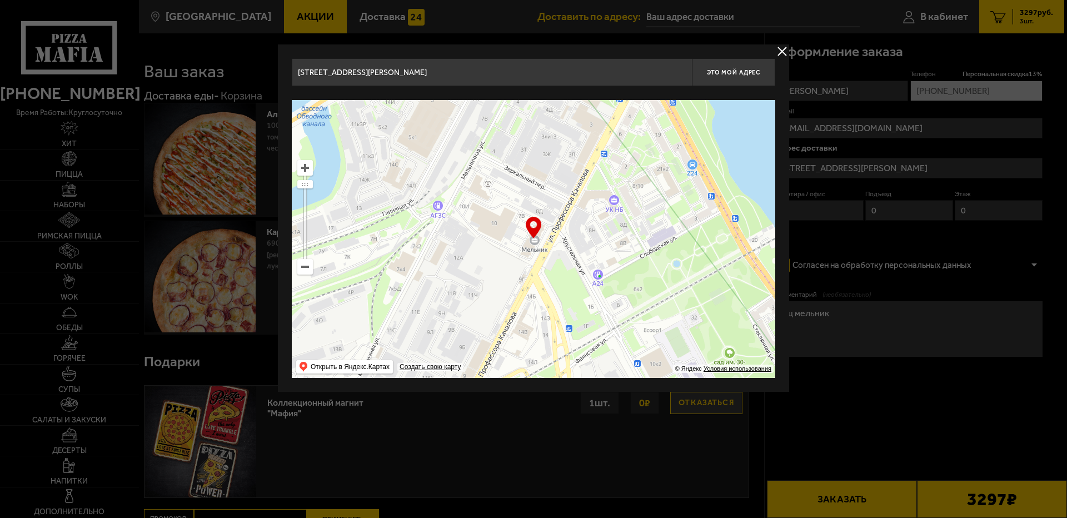
click at [534, 226] on div "… © Яндекс Условия использования Открыть в Яндекс.Картах Создать свою карту" at bounding box center [533, 239] width 483 height 278
click at [526, 247] on ymaps at bounding box center [533, 239] width 483 height 278
click at [533, 240] on ymaps at bounding box center [533, 239] width 483 height 278
click at [534, 233] on div "… © Яндекс Условия использования Открыть в Яндекс.Картах Создать свою карту" at bounding box center [533, 239] width 483 height 278
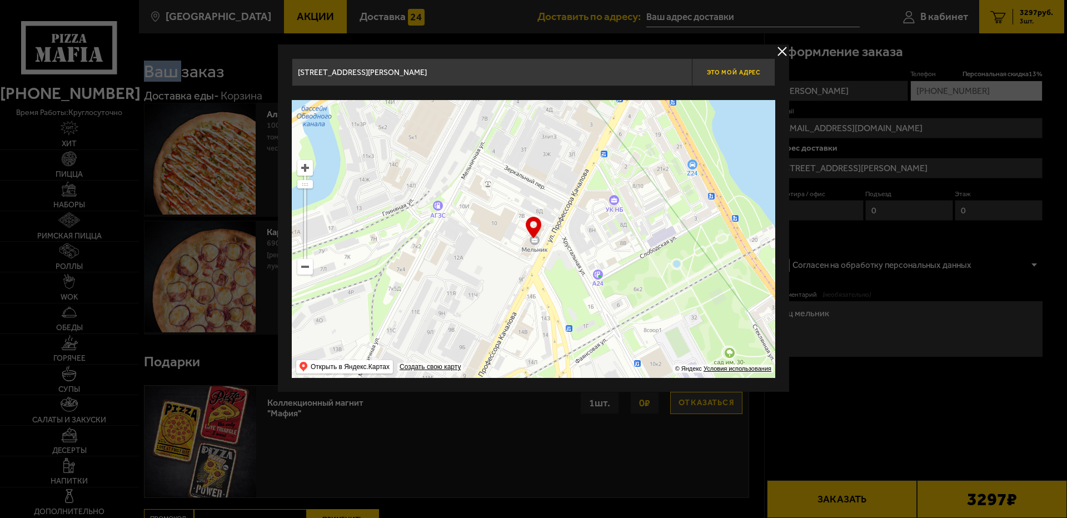
click at [733, 69] on span "Это мой адрес" at bounding box center [733, 72] width 53 height 7
type input "[STREET_ADDRESS][PERSON_NAME]"
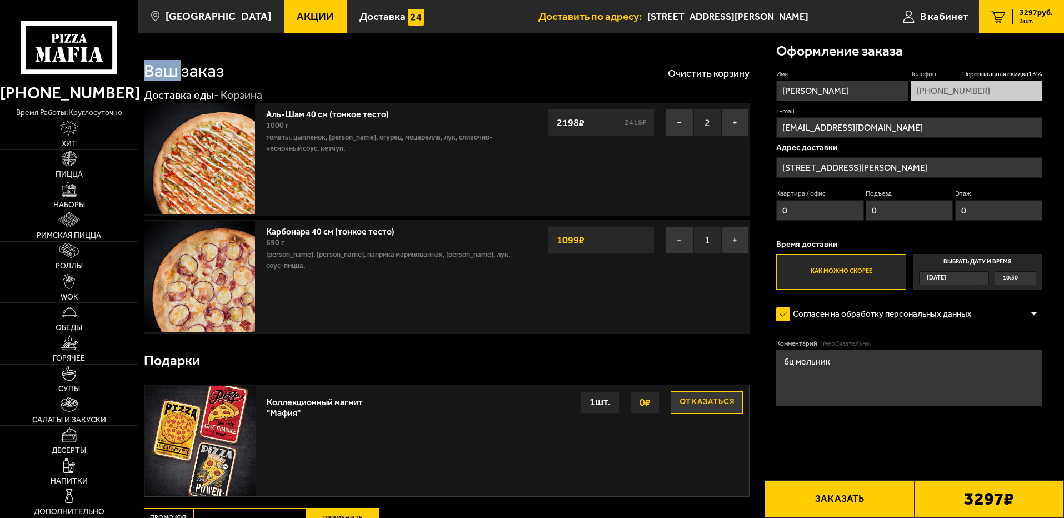
click at [958, 274] on div "[DATE]" at bounding box center [948, 278] width 58 height 13
click at [0, 0] on input "Выбрать дату и время [DATE] 10:30" at bounding box center [0, 0] width 0 height 0
click at [1031, 278] on div "10:30" at bounding box center [1015, 278] width 41 height 13
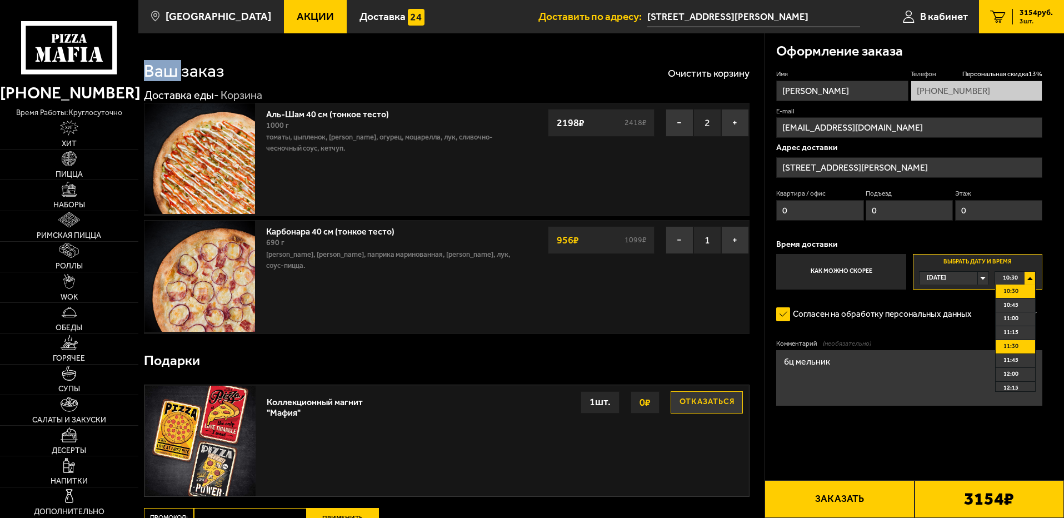
click at [1024, 346] on li "11:30" at bounding box center [1015, 347] width 39 height 14
click at [923, 418] on form "Имя [PERSON_NAME] Телефон Персональная скидка 13 % [PHONE_NUMBER] E-mail [EMAIL…" at bounding box center [909, 270] width 266 height 402
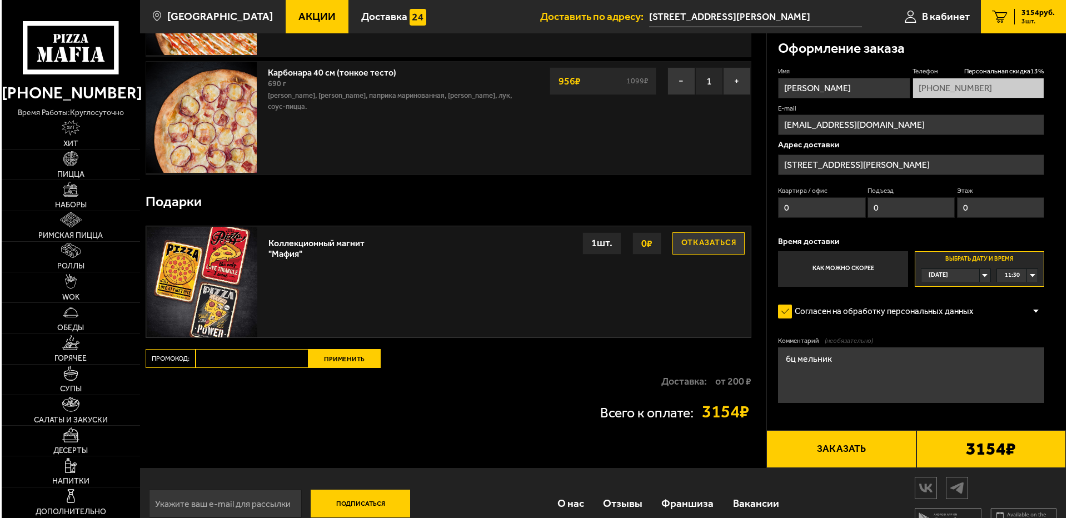
scroll to position [182, 0]
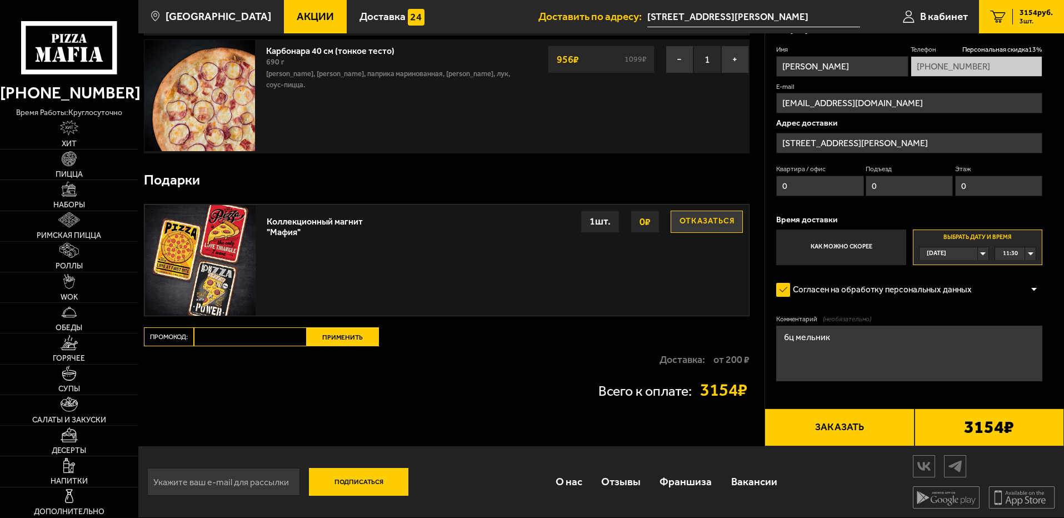
click at [873, 425] on button "Заказать" at bounding box center [838, 427] width 149 height 38
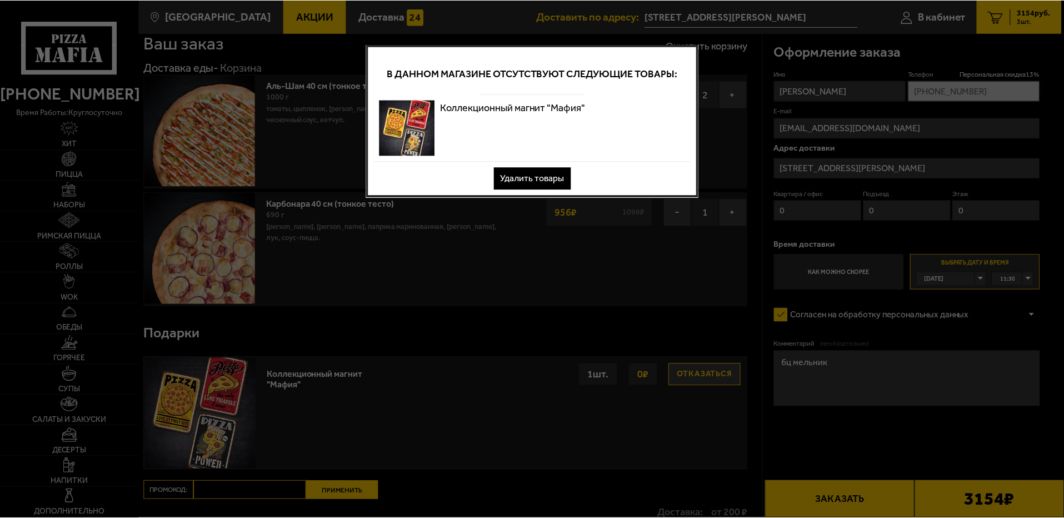
scroll to position [0, 0]
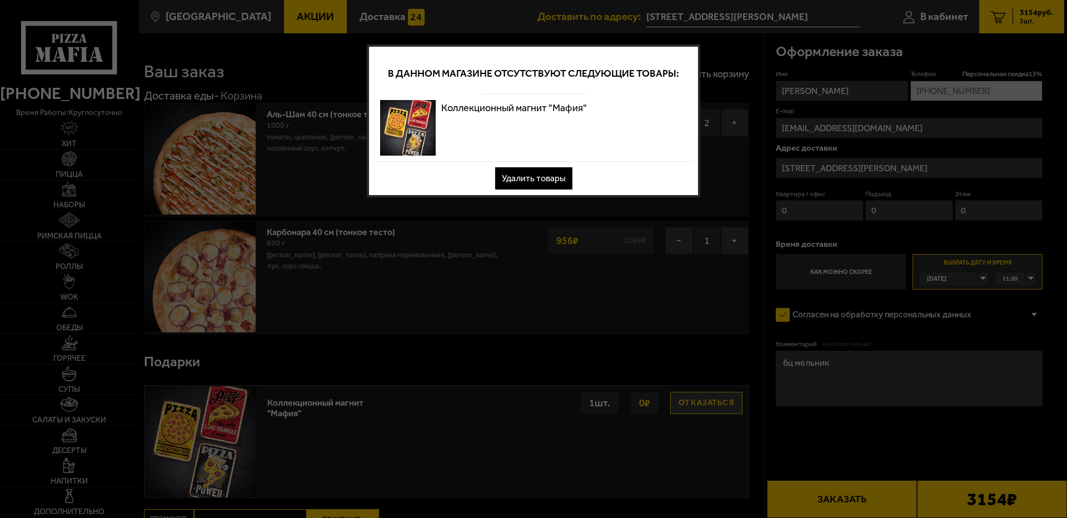
click at [521, 180] on button "Удалить товары" at bounding box center [533, 178] width 77 height 22
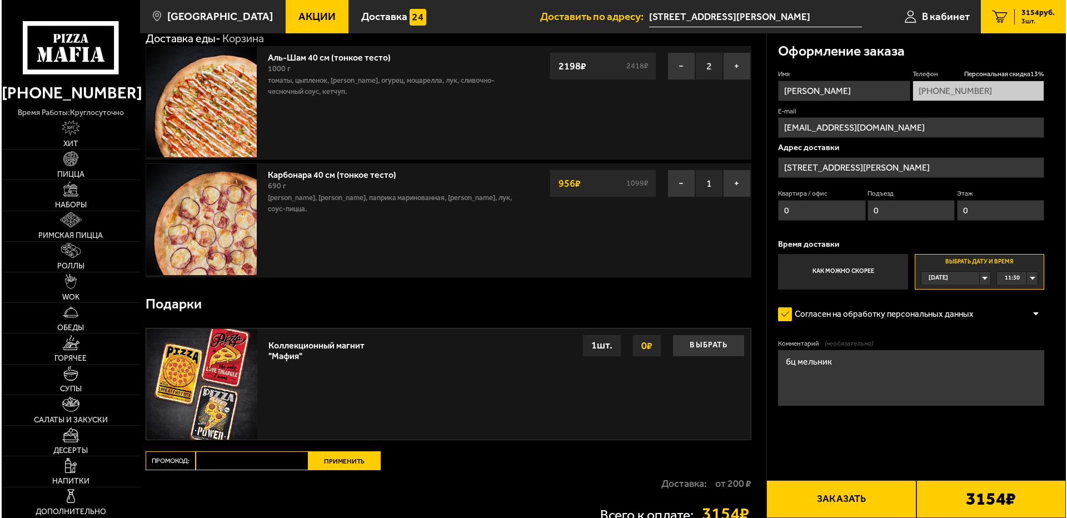
scroll to position [111, 0]
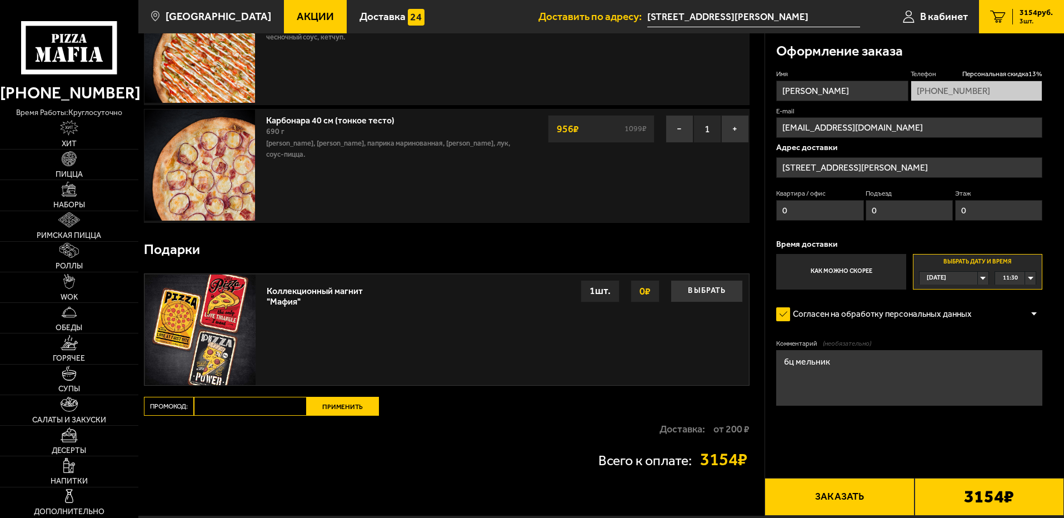
click at [946, 493] on div "3154 ₽" at bounding box center [988, 497] width 149 height 38
click at [864, 506] on button "Заказать" at bounding box center [838, 497] width 149 height 38
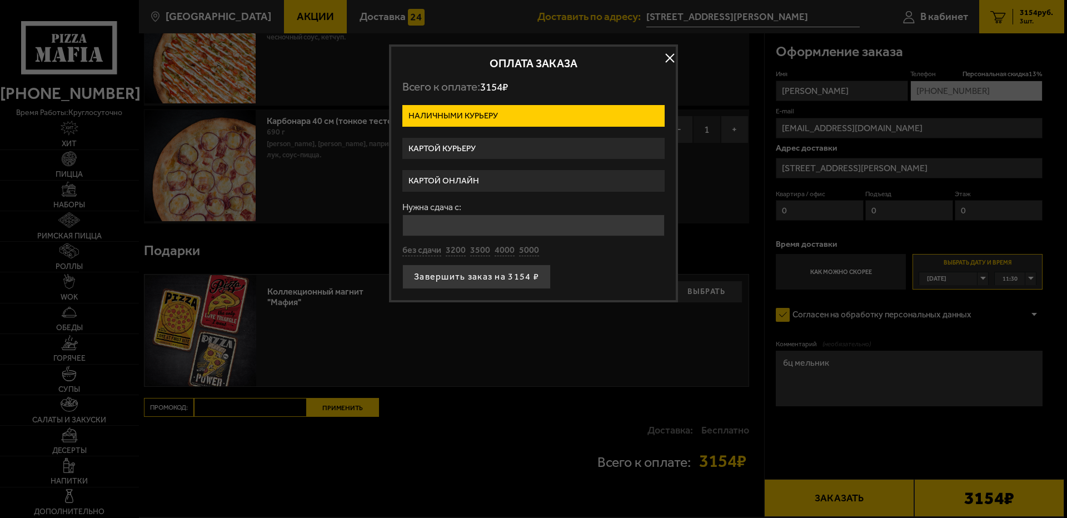
click at [463, 148] on label "Картой курьеру" at bounding box center [533, 149] width 262 height 22
click at [0, 0] on input "Картой курьеру" at bounding box center [0, 0] width 0 height 0
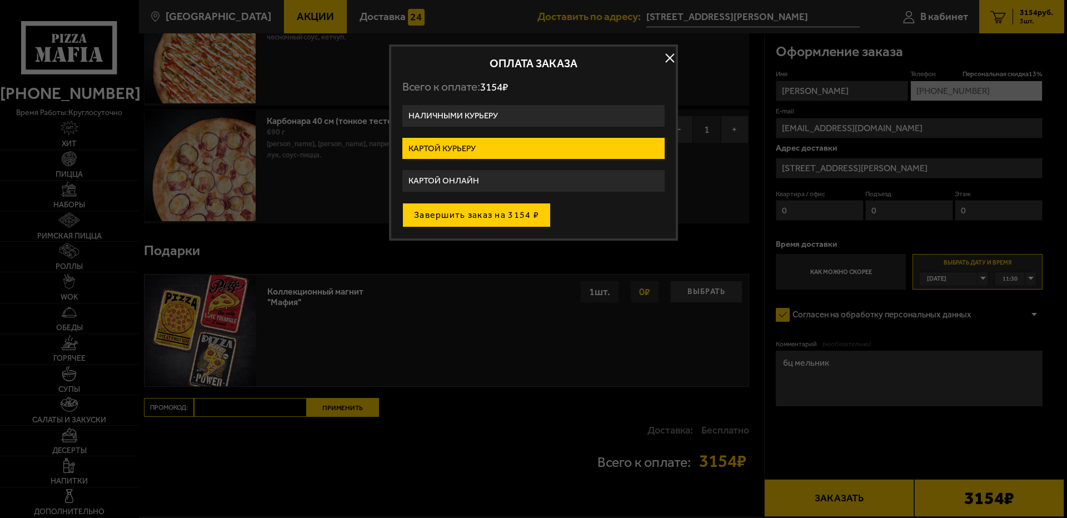
click at [485, 218] on button "Завершить заказ на 3154 ₽" at bounding box center [476, 215] width 148 height 24
